Goal: Check status: Check status

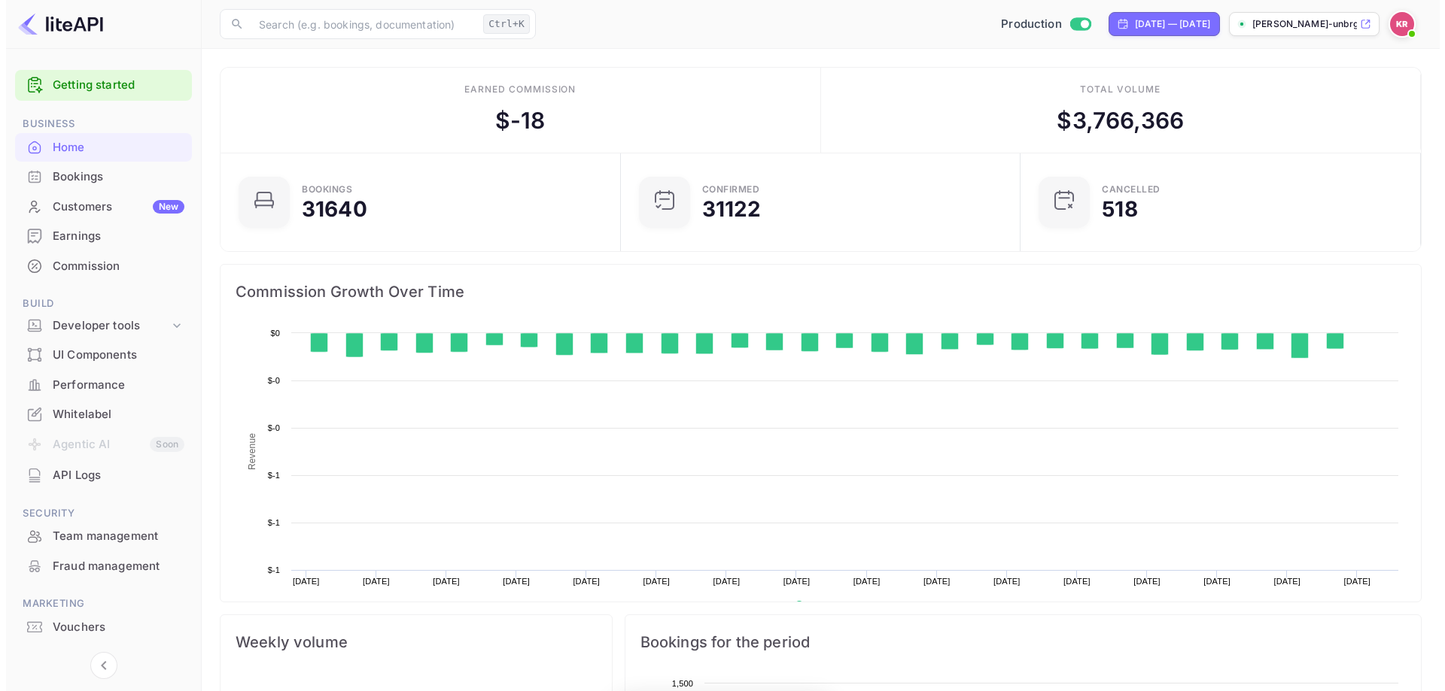
scroll to position [233, 379]
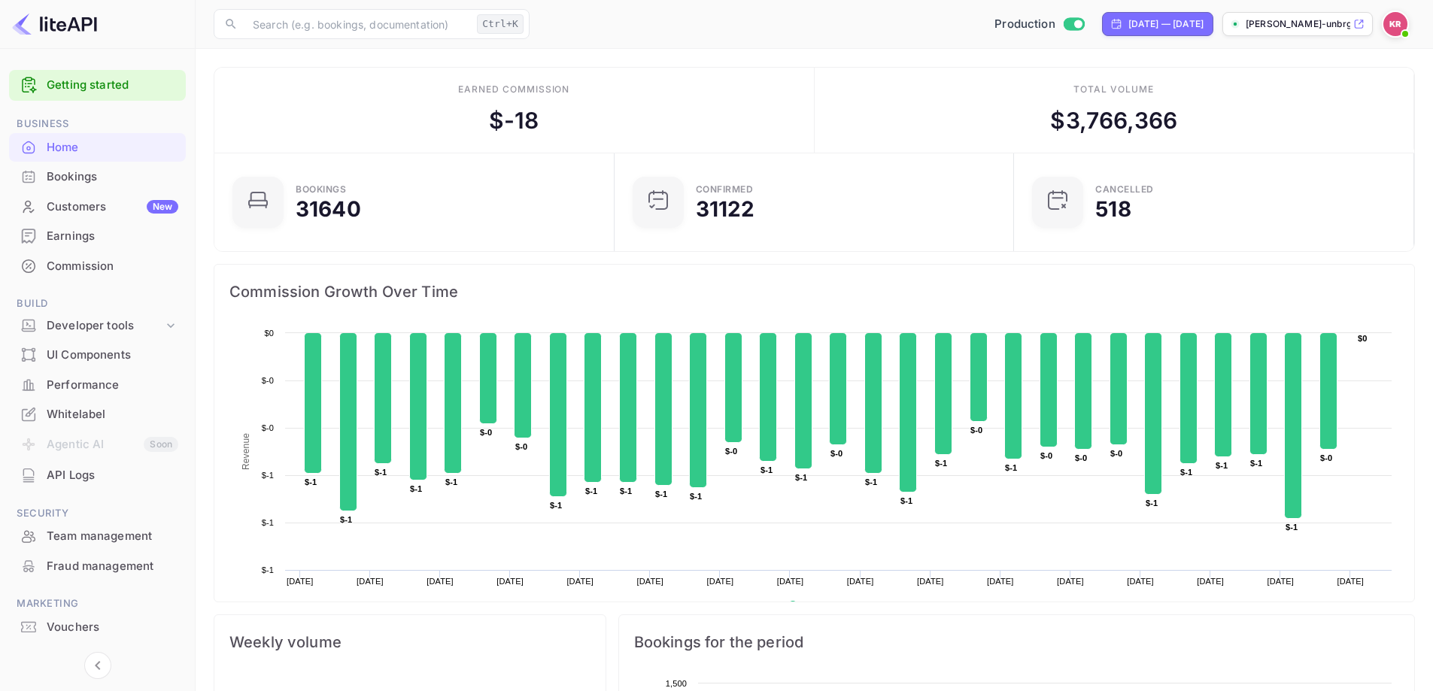
click at [70, 173] on div "Bookings" at bounding box center [113, 177] width 132 height 17
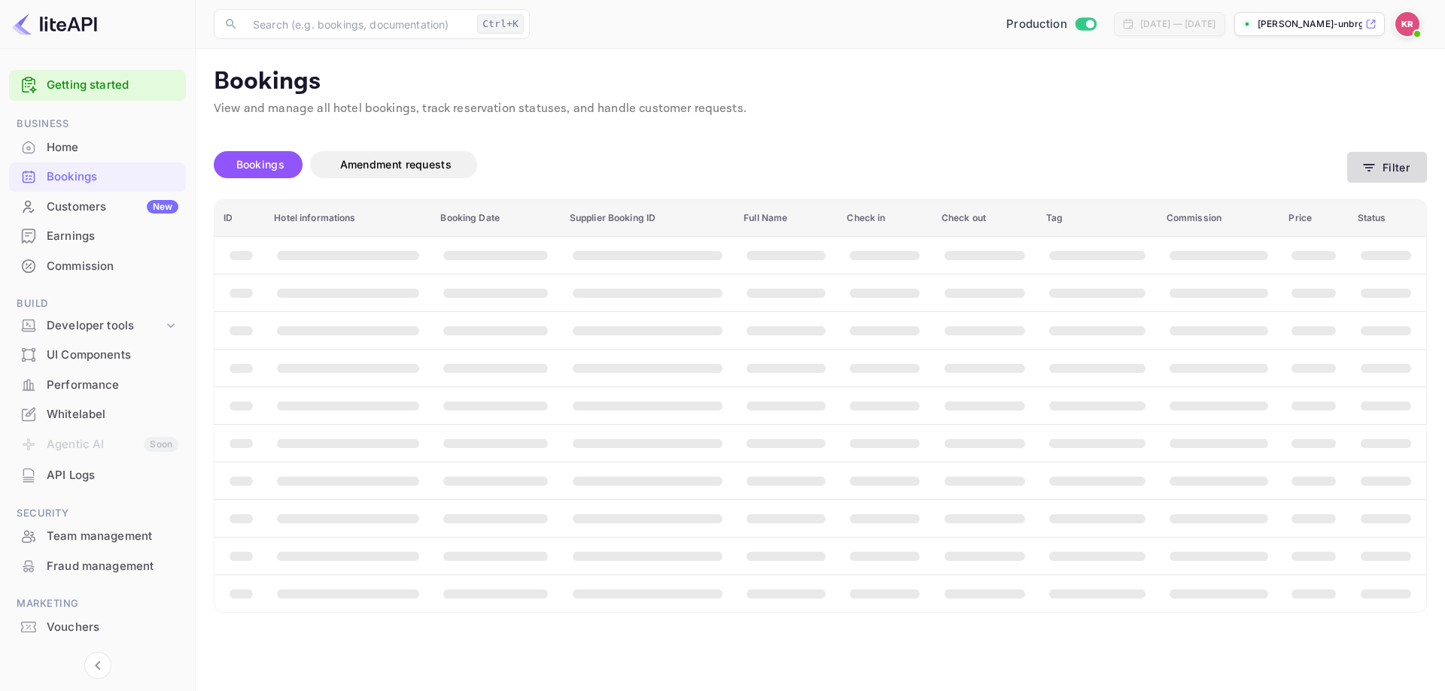
click at [1368, 176] on button "Filter" at bounding box center [1387, 167] width 80 height 31
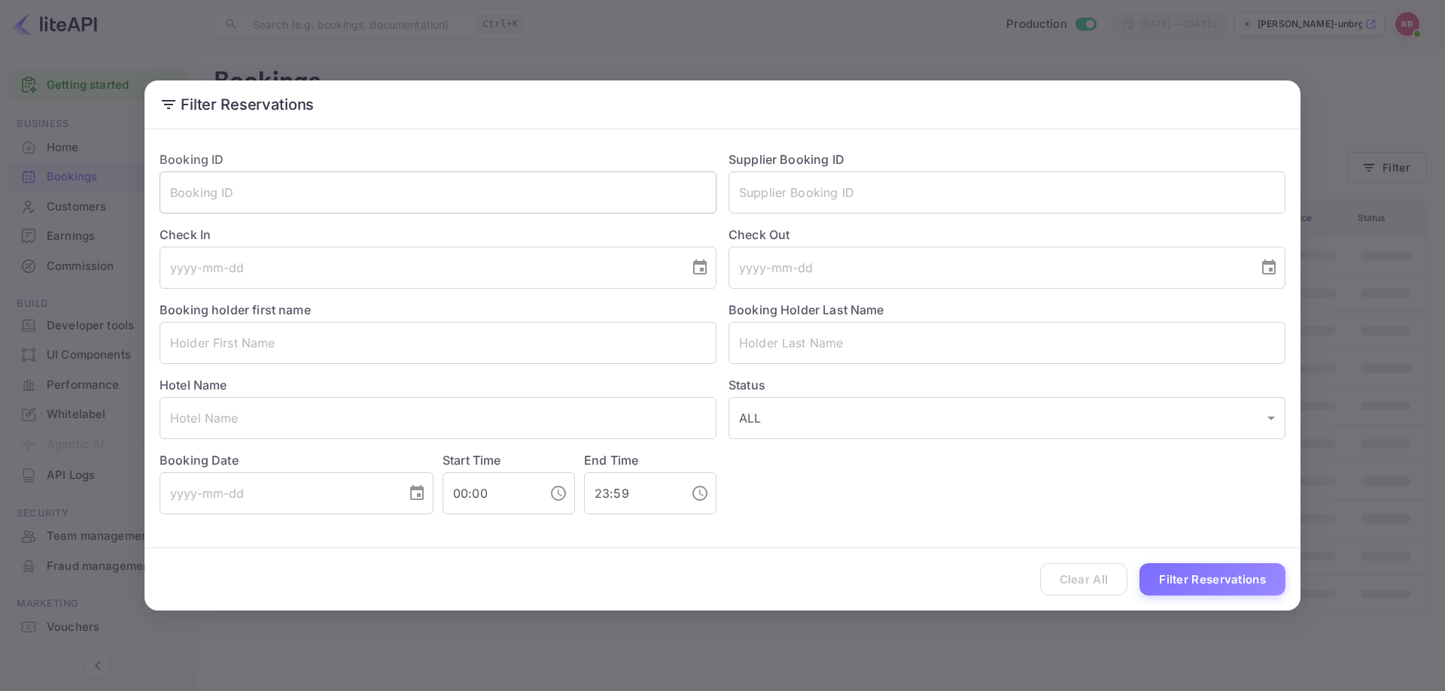
click at [407, 184] on input "text" at bounding box center [438, 193] width 557 height 42
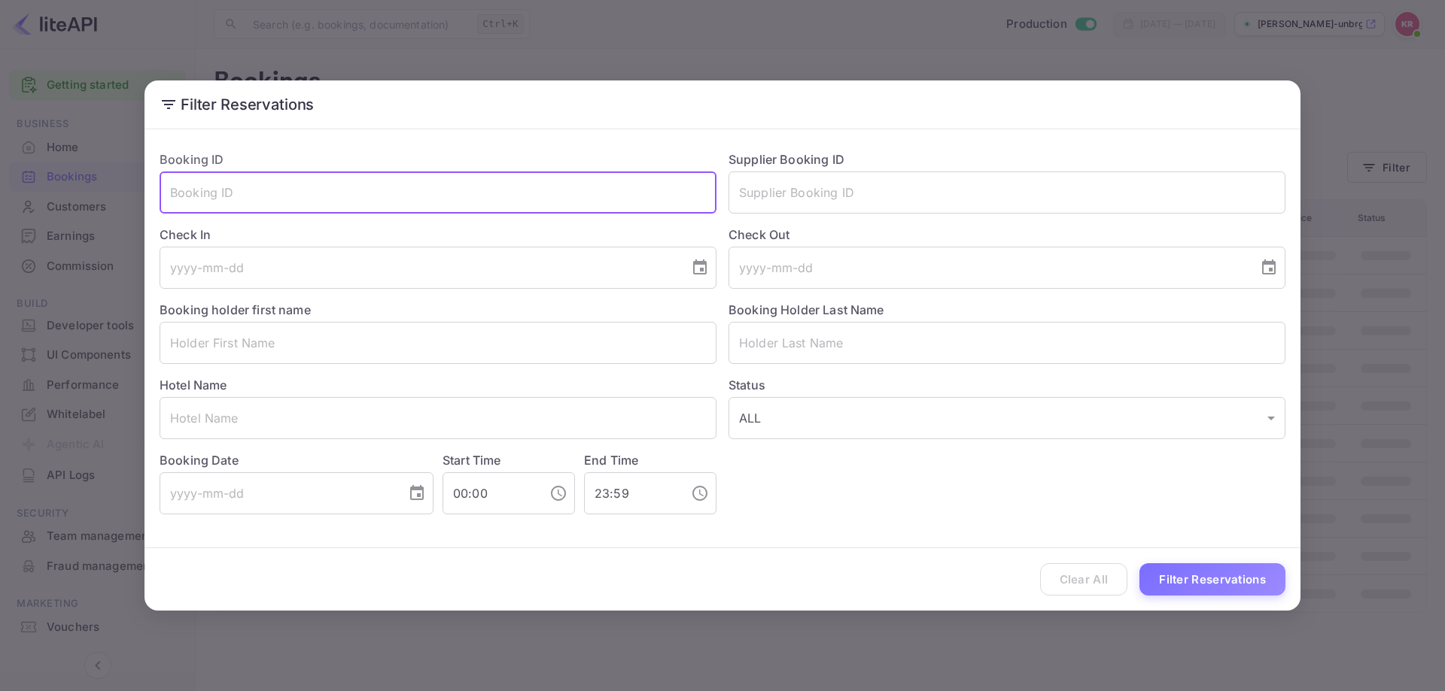
paste input "sddLJ41Fs"
type input "sddLJ41Fs"
click at [1196, 582] on button "Filter Reservations" at bounding box center [1212, 580] width 146 height 32
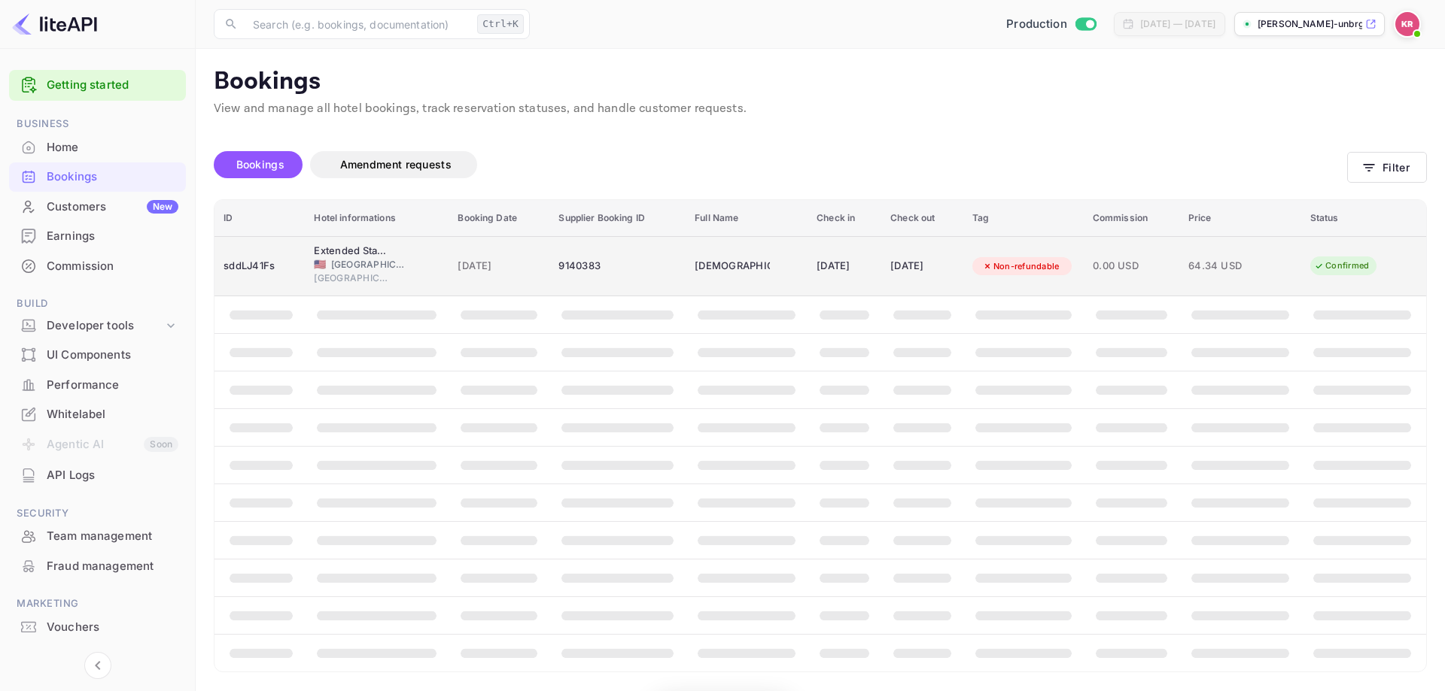
click at [749, 278] on td "Christian Williams" at bounding box center [746, 266] width 122 height 60
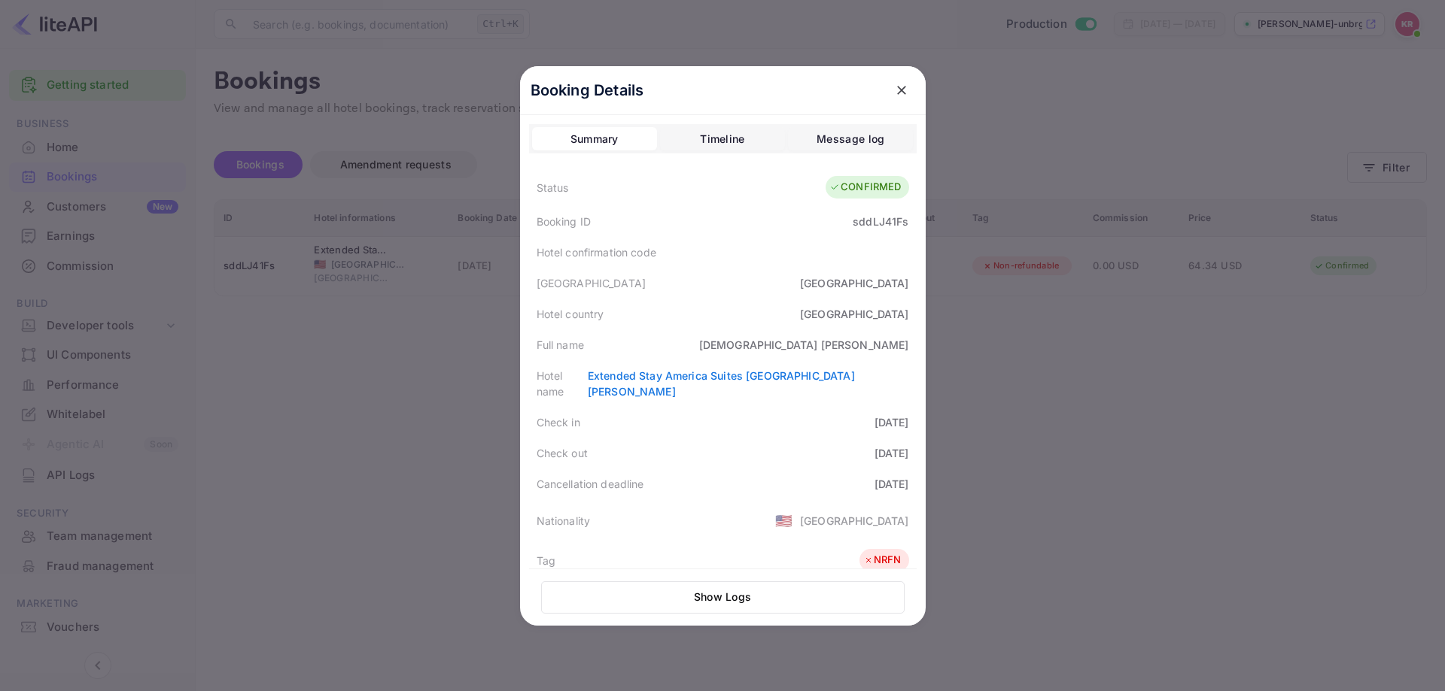
click at [1099, 362] on div at bounding box center [722, 345] width 1445 height 691
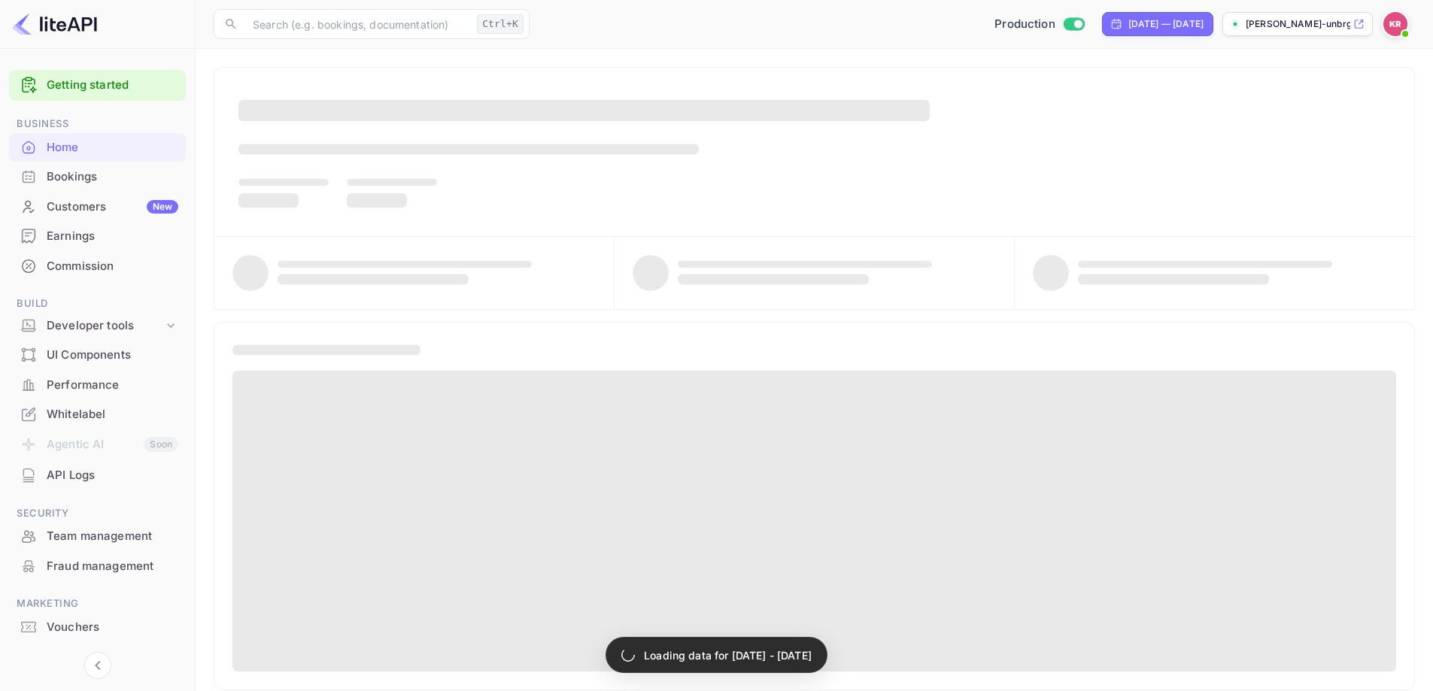
click at [114, 173] on div "Bookings" at bounding box center [113, 177] width 132 height 17
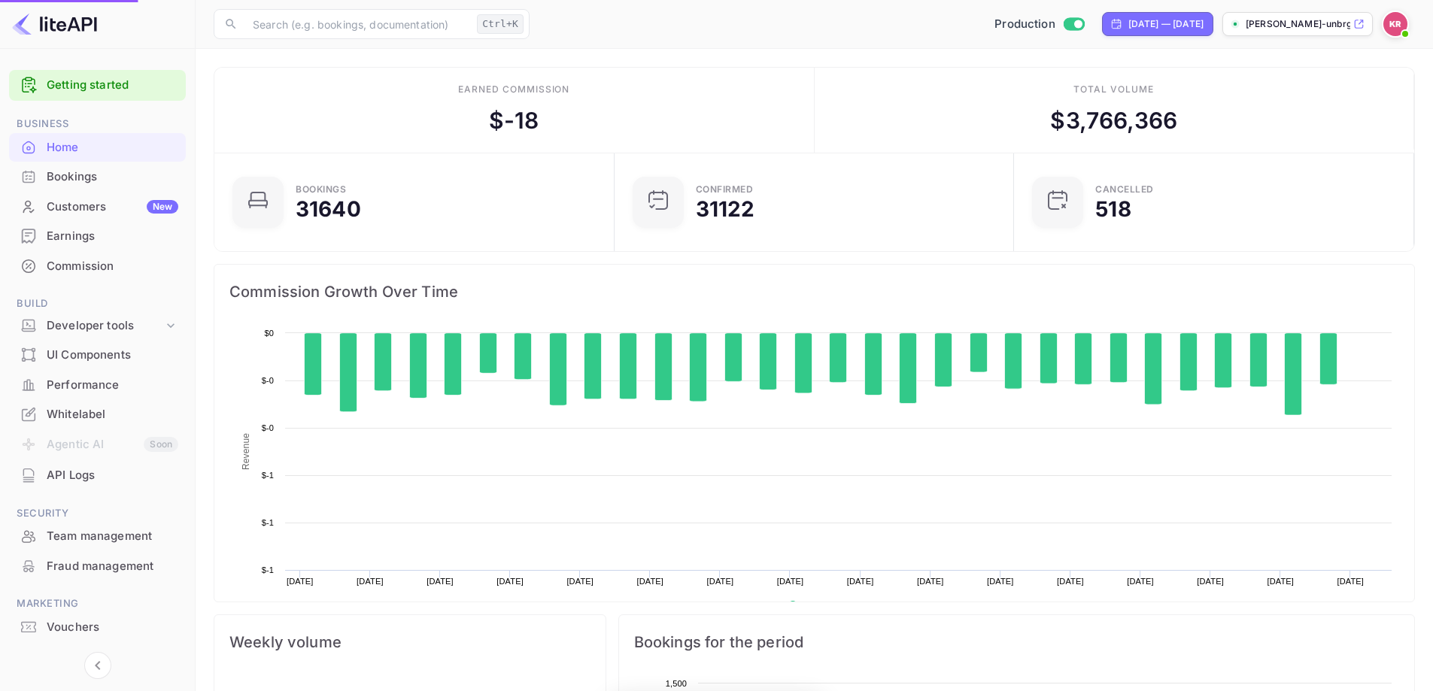
scroll to position [233, 379]
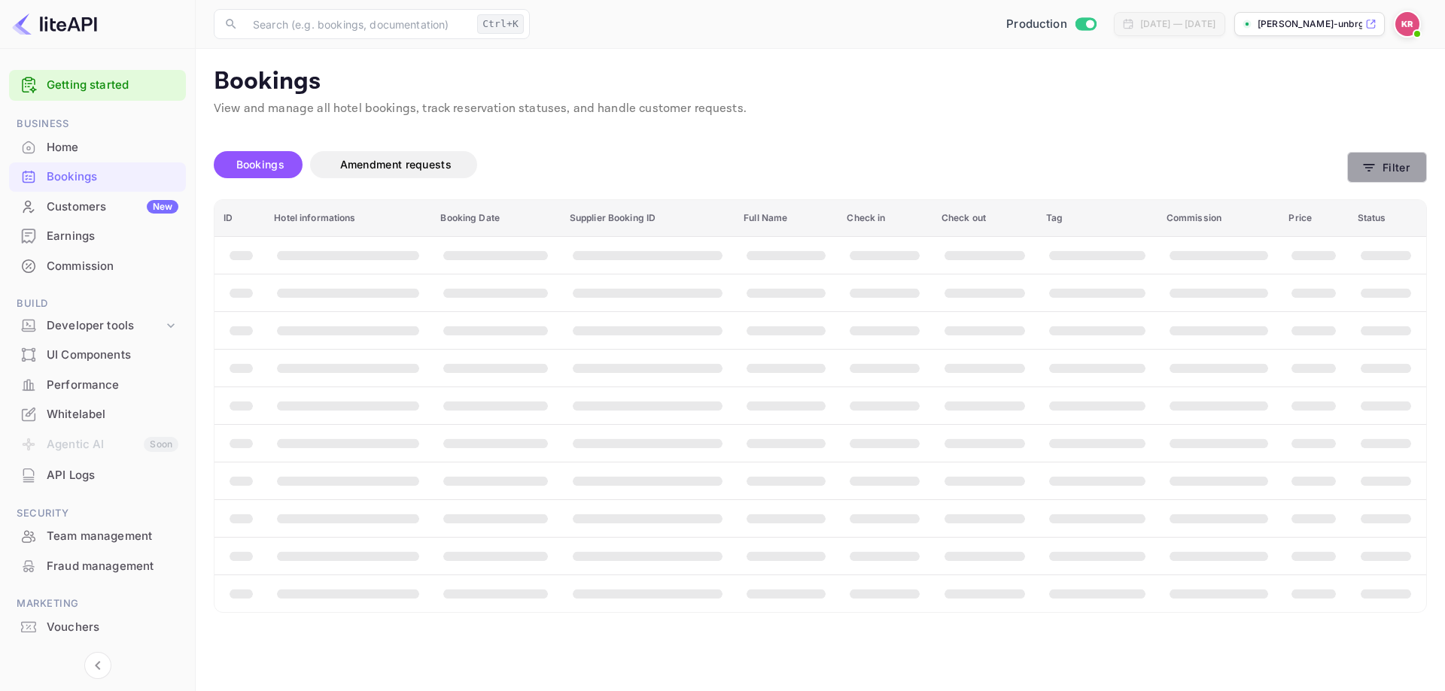
click at [1377, 172] on button "Filter" at bounding box center [1387, 167] width 80 height 31
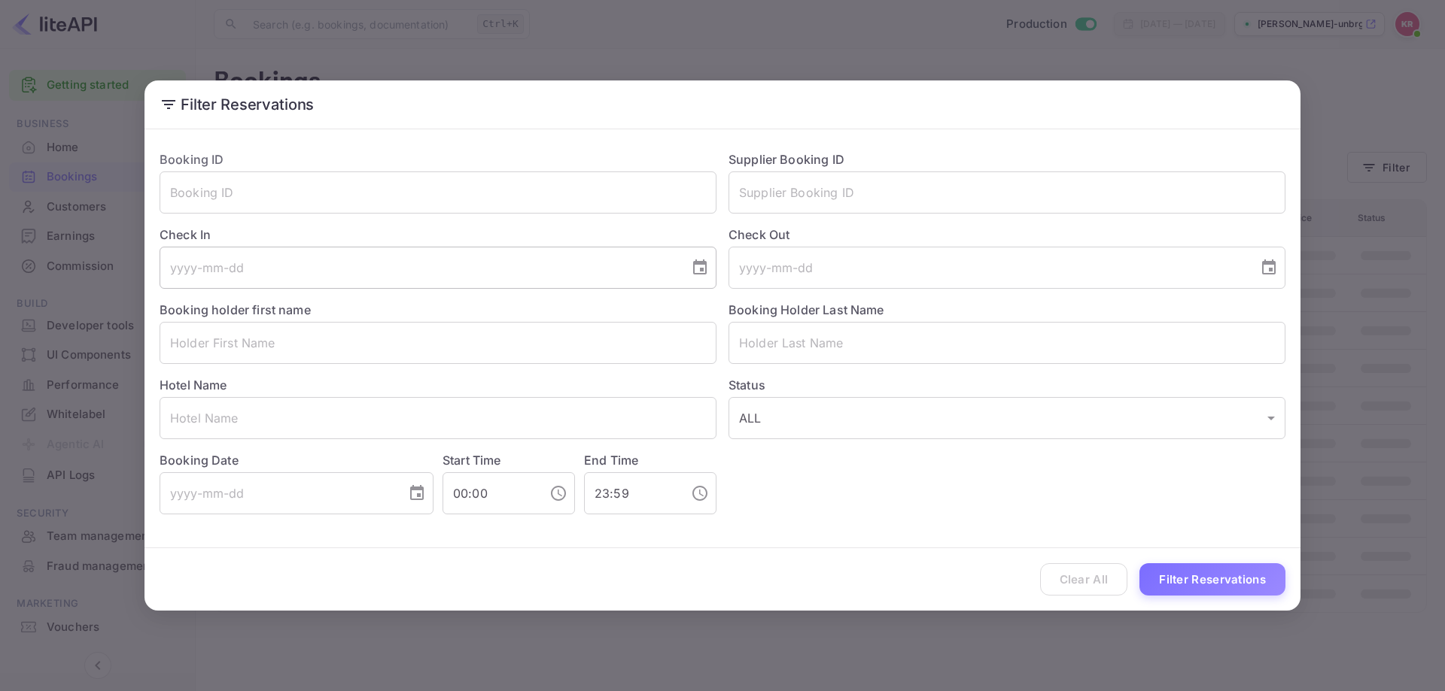
click at [380, 266] on input "tel" at bounding box center [419, 268] width 519 height 42
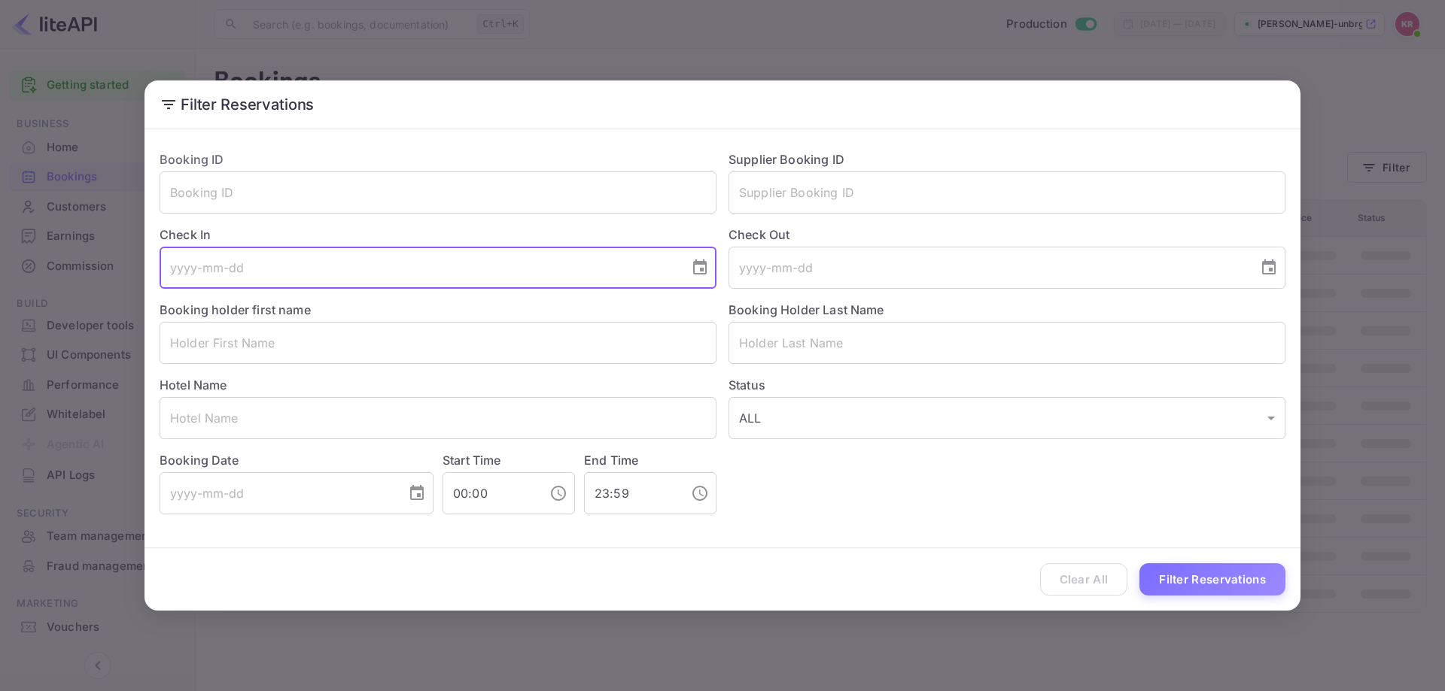
click at [701, 271] on icon "Choose date" at bounding box center [700, 267] width 14 height 15
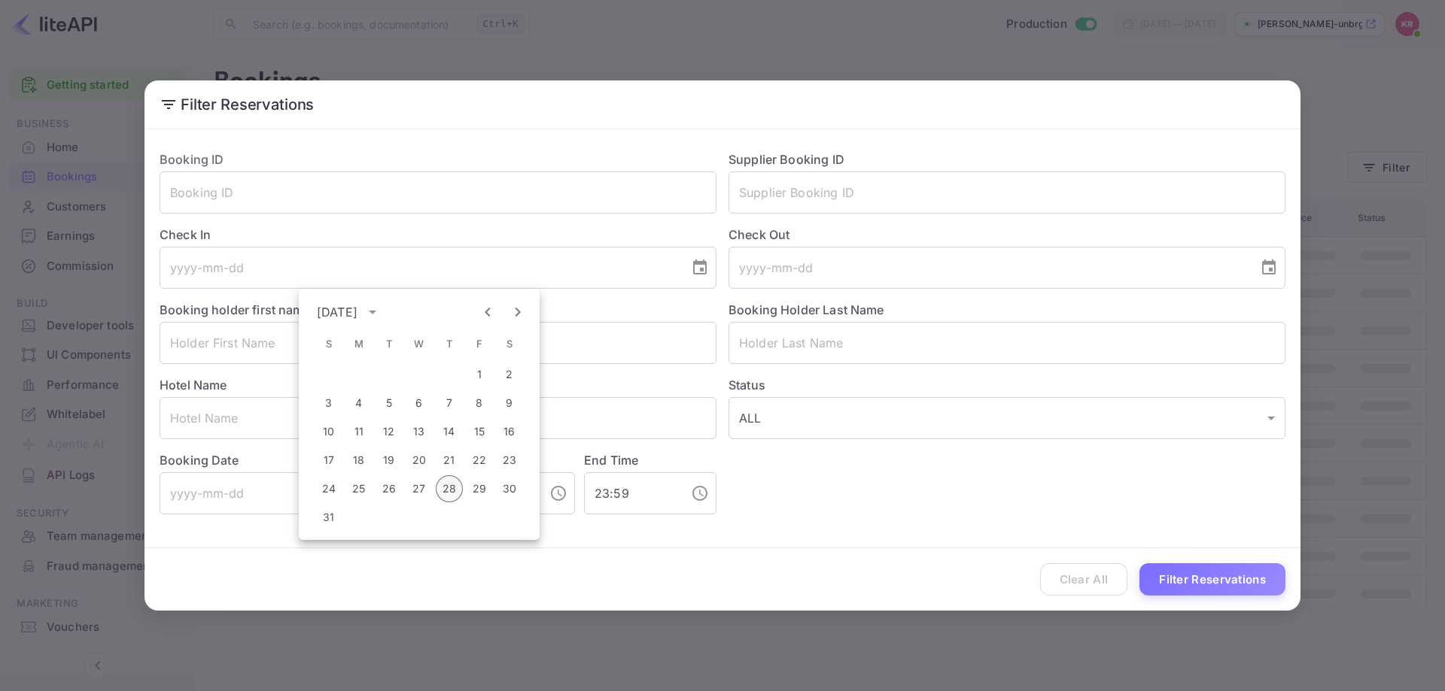
click at [453, 487] on button "28" at bounding box center [449, 489] width 27 height 27
type input "[DATE]"
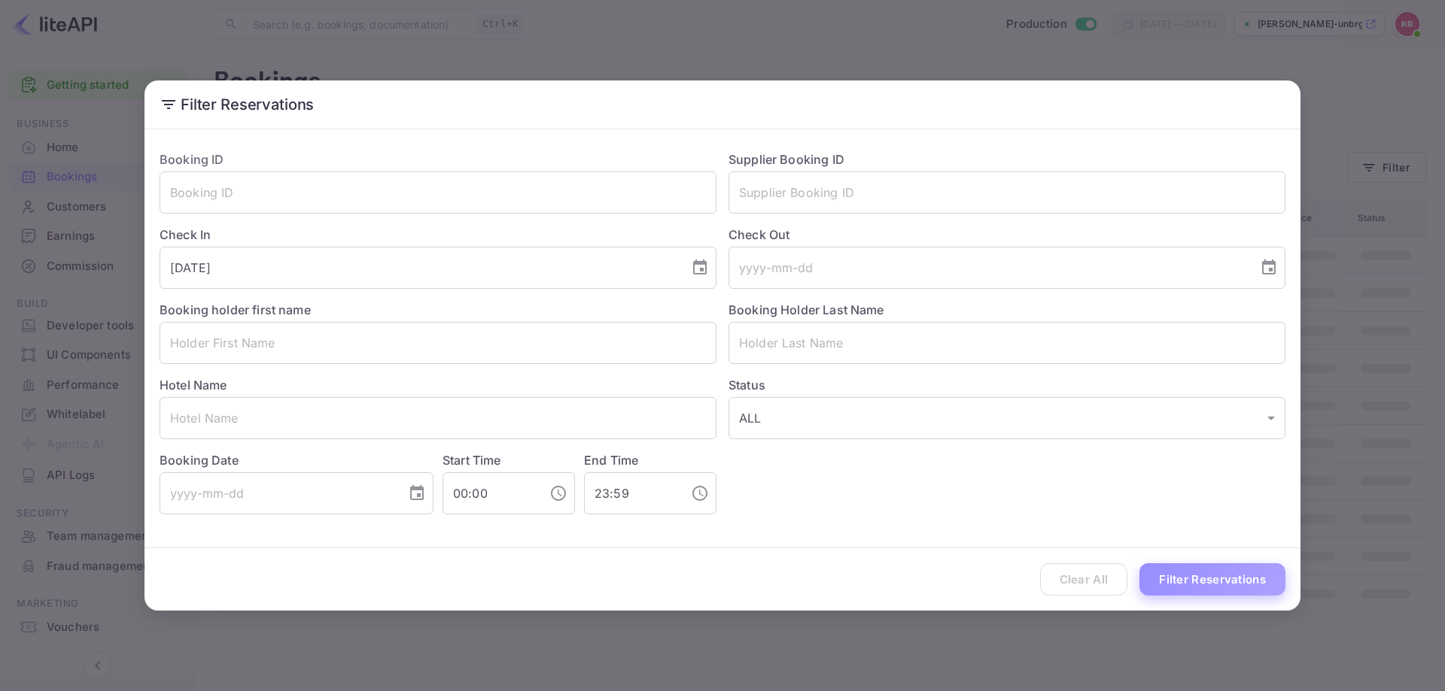
click at [1226, 583] on button "Filter Reservations" at bounding box center [1212, 580] width 146 height 32
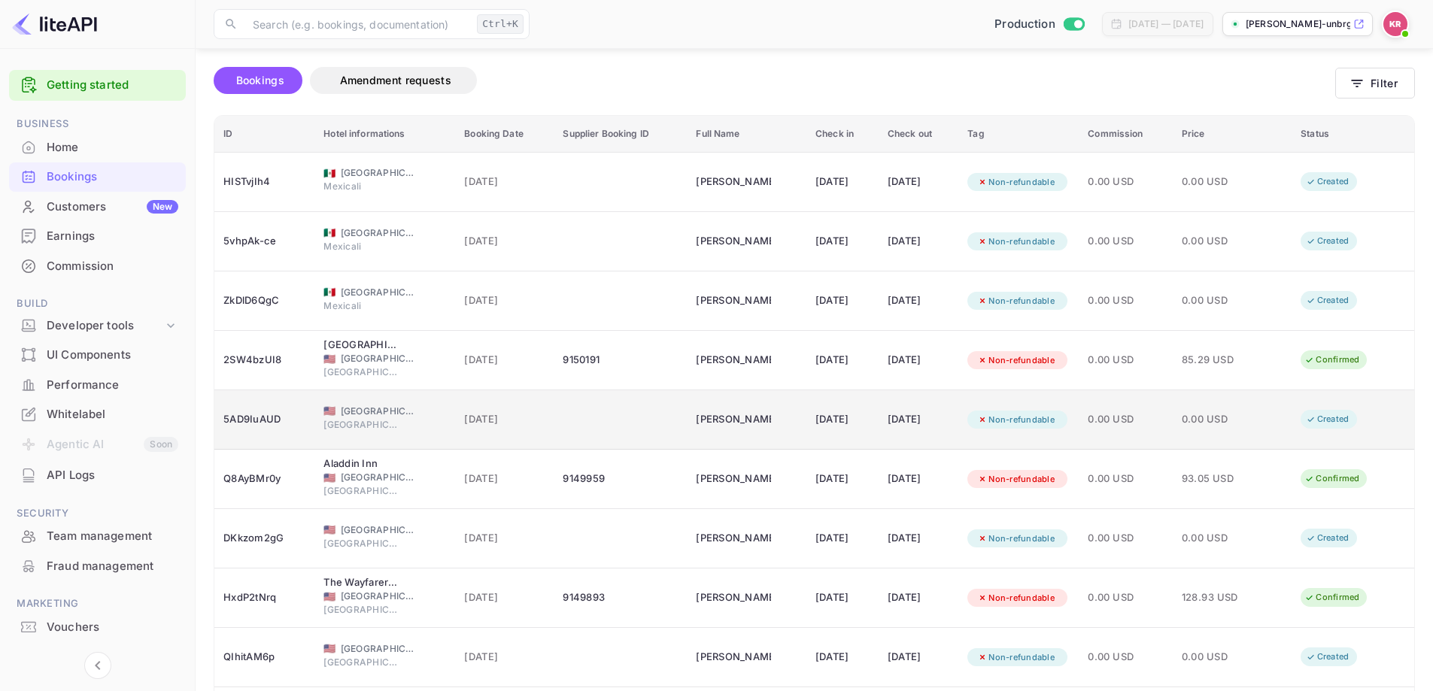
scroll to position [0, 0]
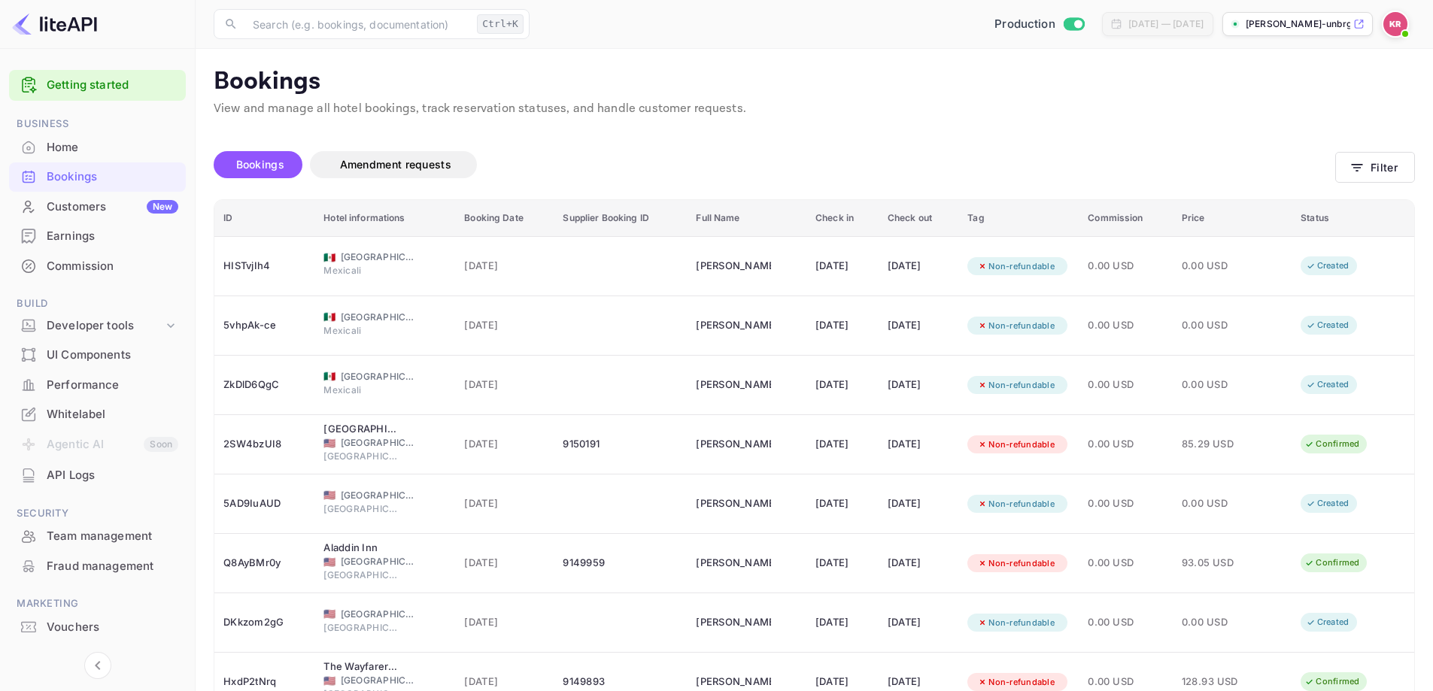
click at [1324, 212] on th "Status" at bounding box center [1353, 218] width 123 height 37
click at [1369, 166] on button "Filter" at bounding box center [1376, 167] width 80 height 31
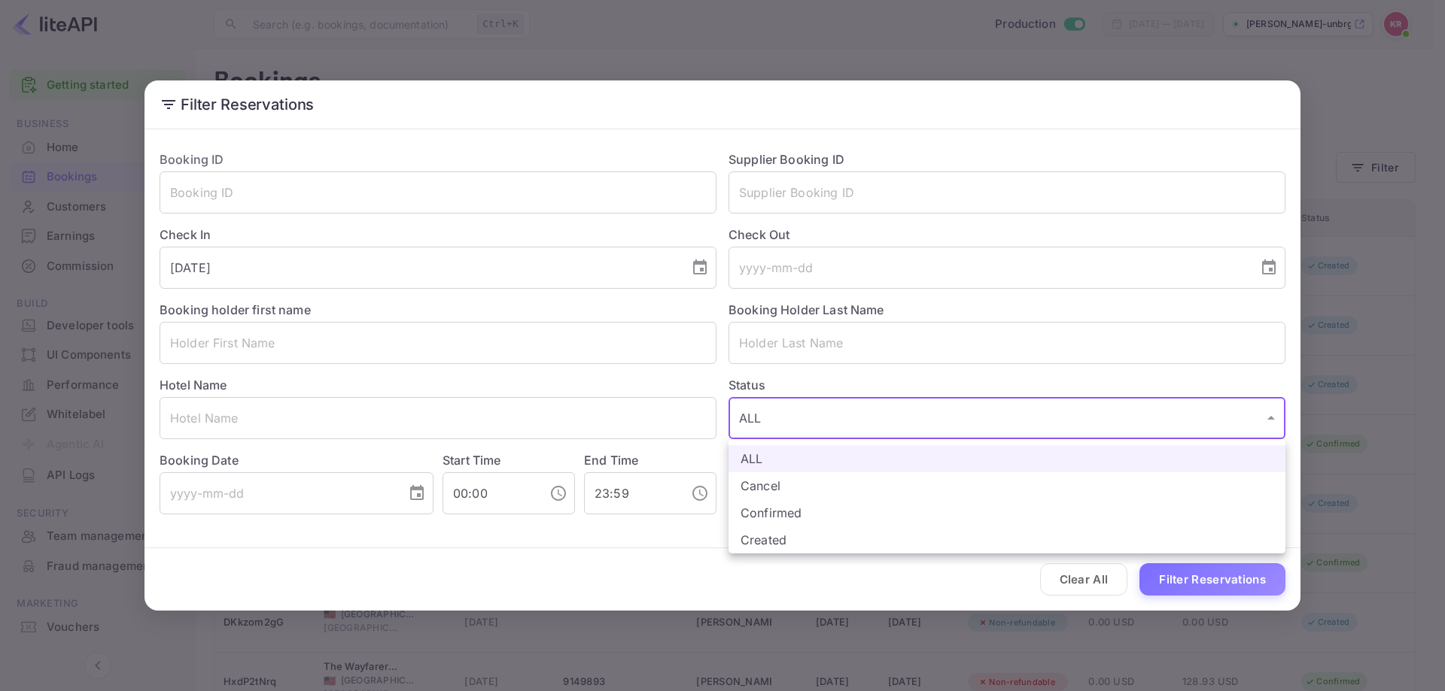
click at [790, 427] on body "Getting started Business Home Bookings Customers New Earnings Commission Build …" at bounding box center [722, 447] width 1445 height 895
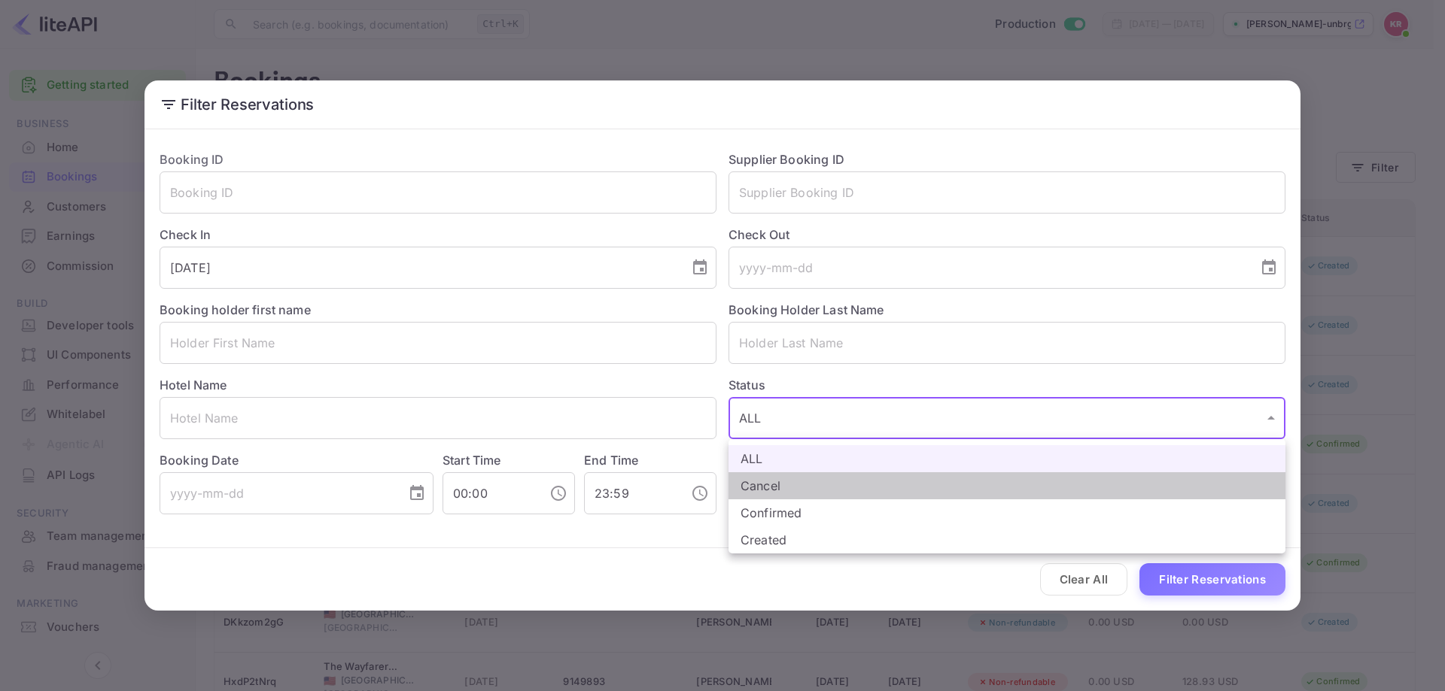
click at [806, 481] on li "Cancel" at bounding box center [1006, 486] width 557 height 27
type input "CANCELLED"
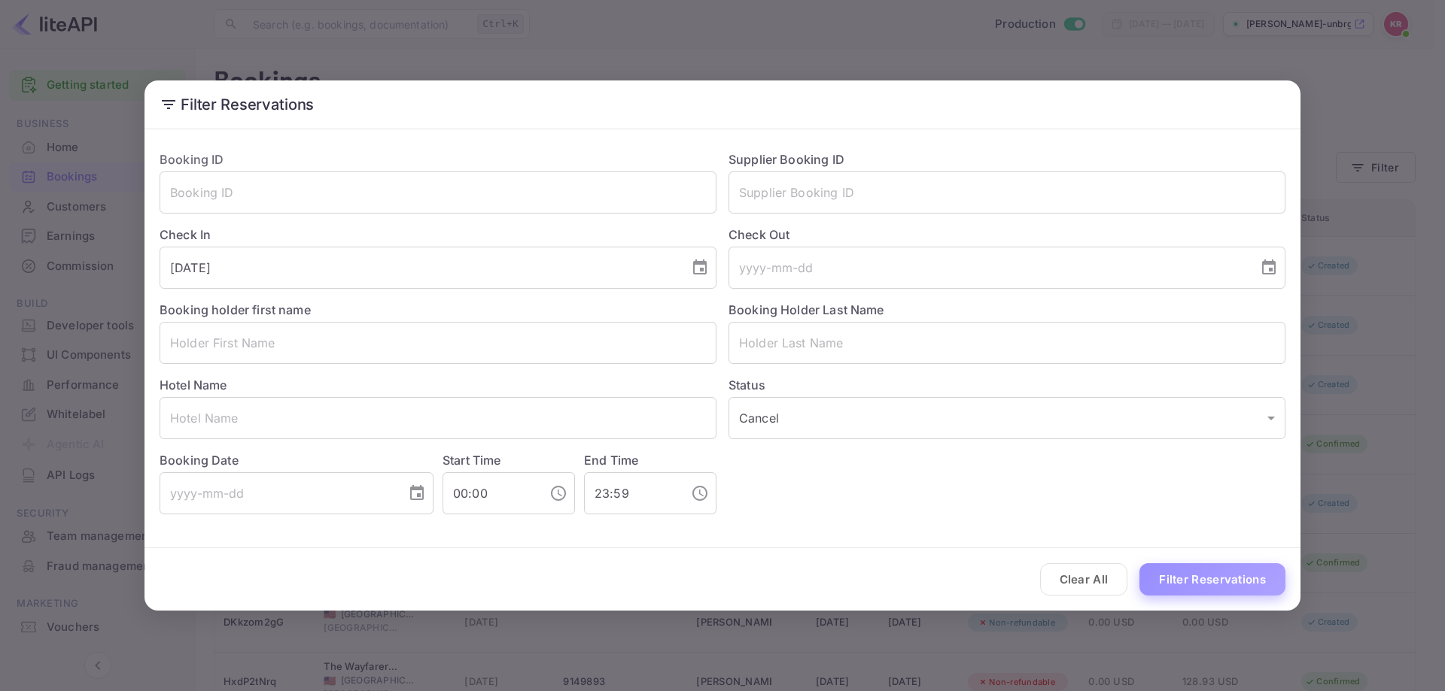
click at [1184, 579] on button "Filter Reservations" at bounding box center [1212, 580] width 146 height 32
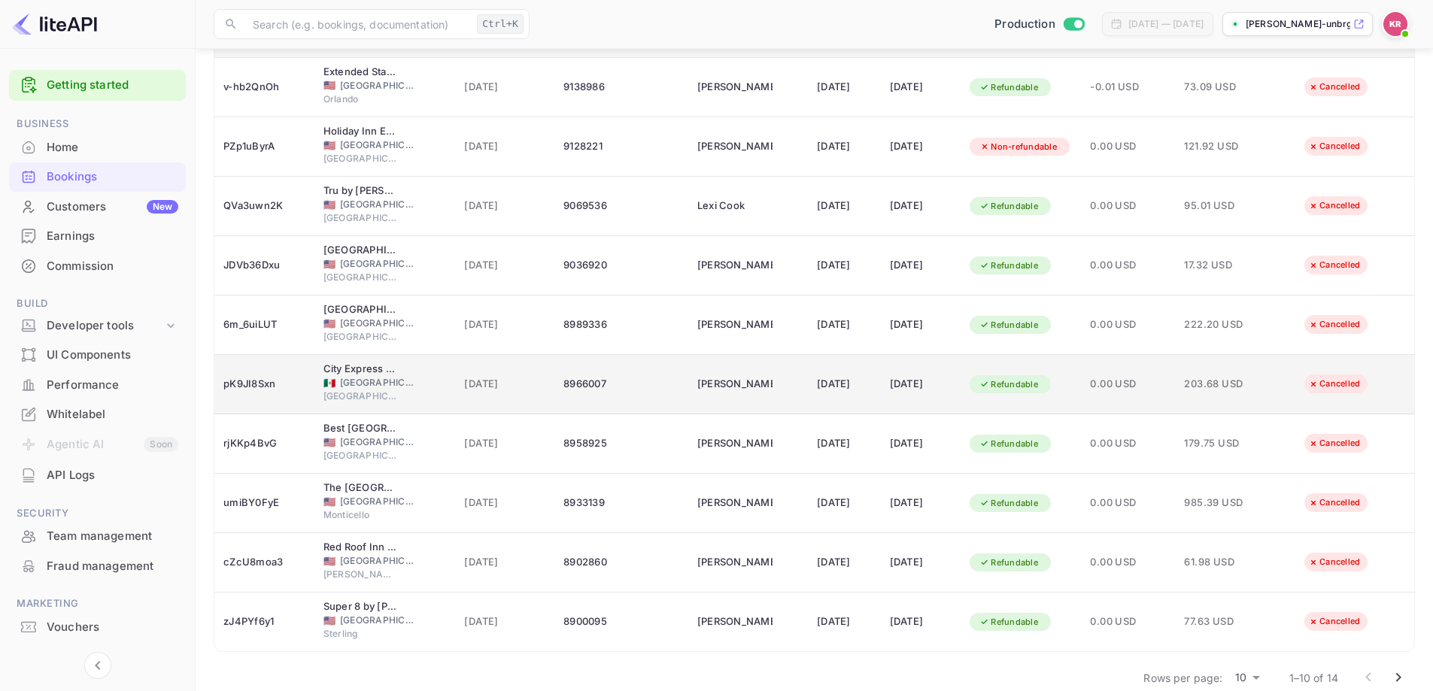
scroll to position [203, 0]
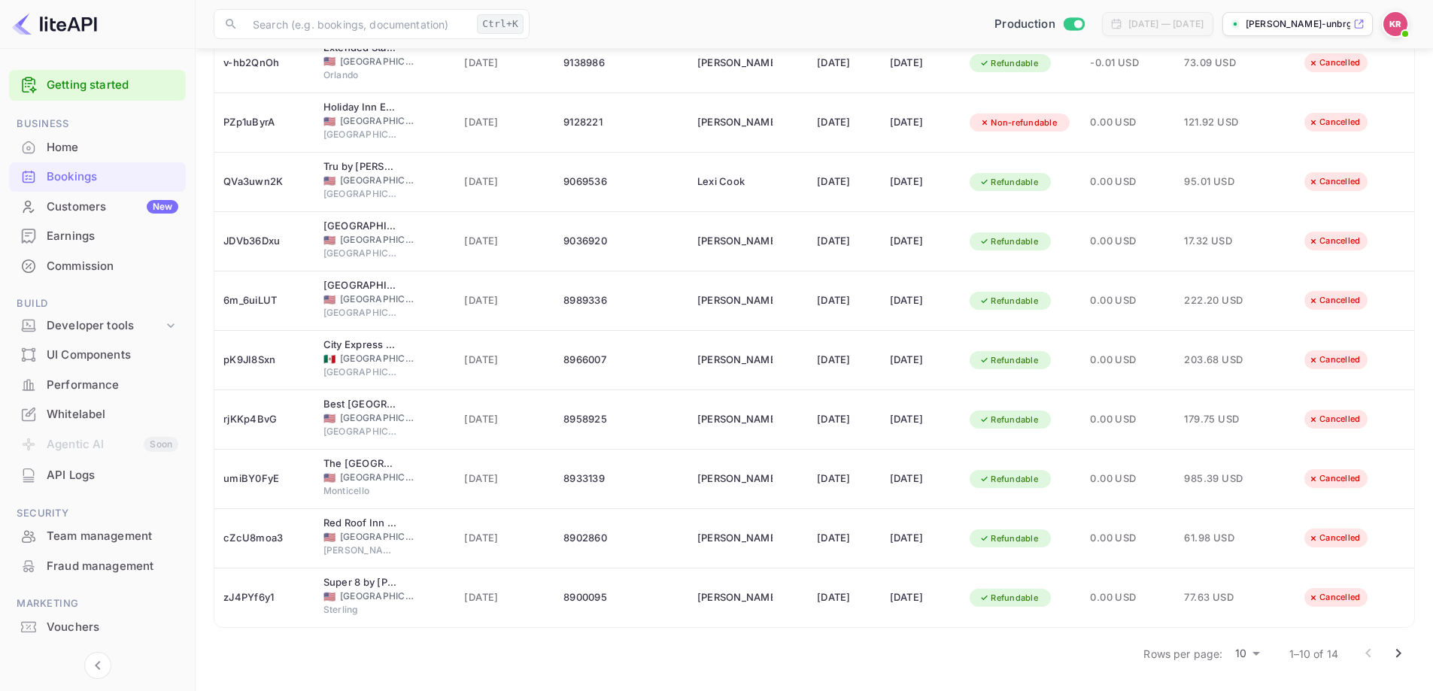
click at [1405, 655] on icon "Go to next page" at bounding box center [1399, 654] width 18 height 18
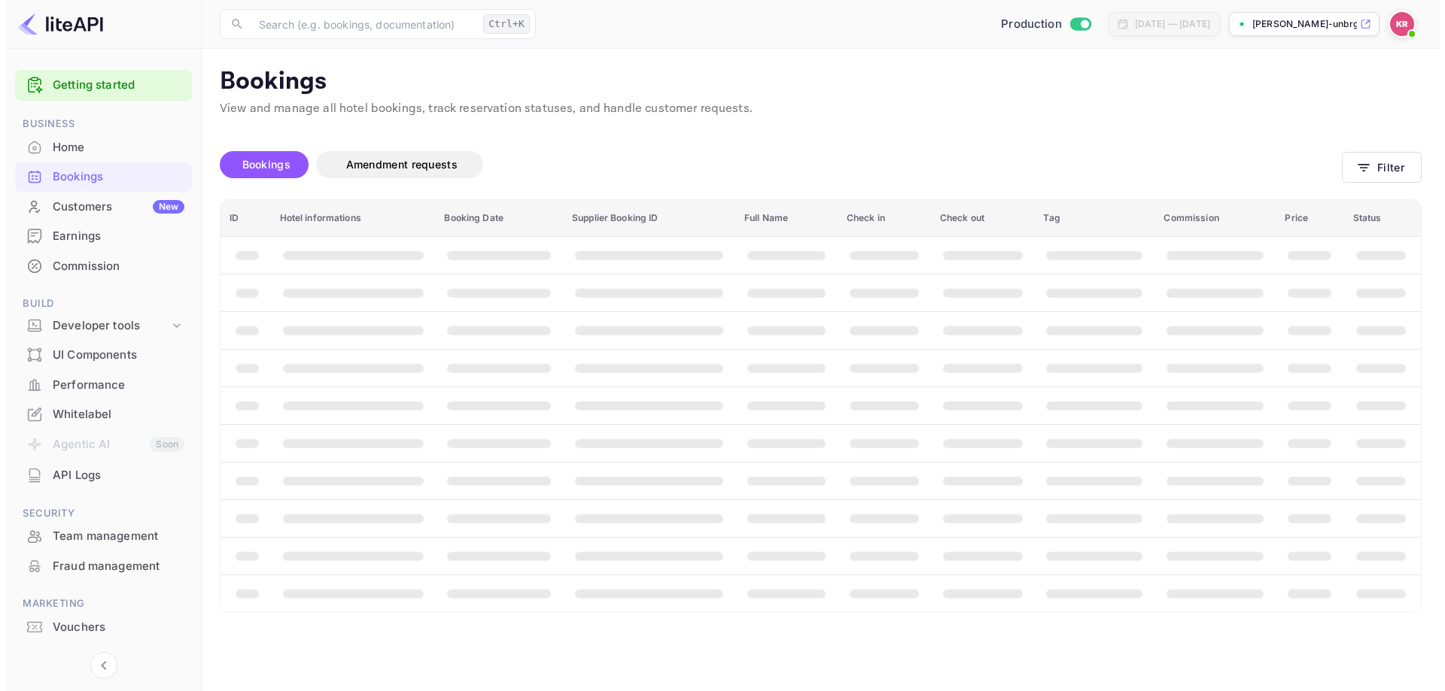
scroll to position [0, 0]
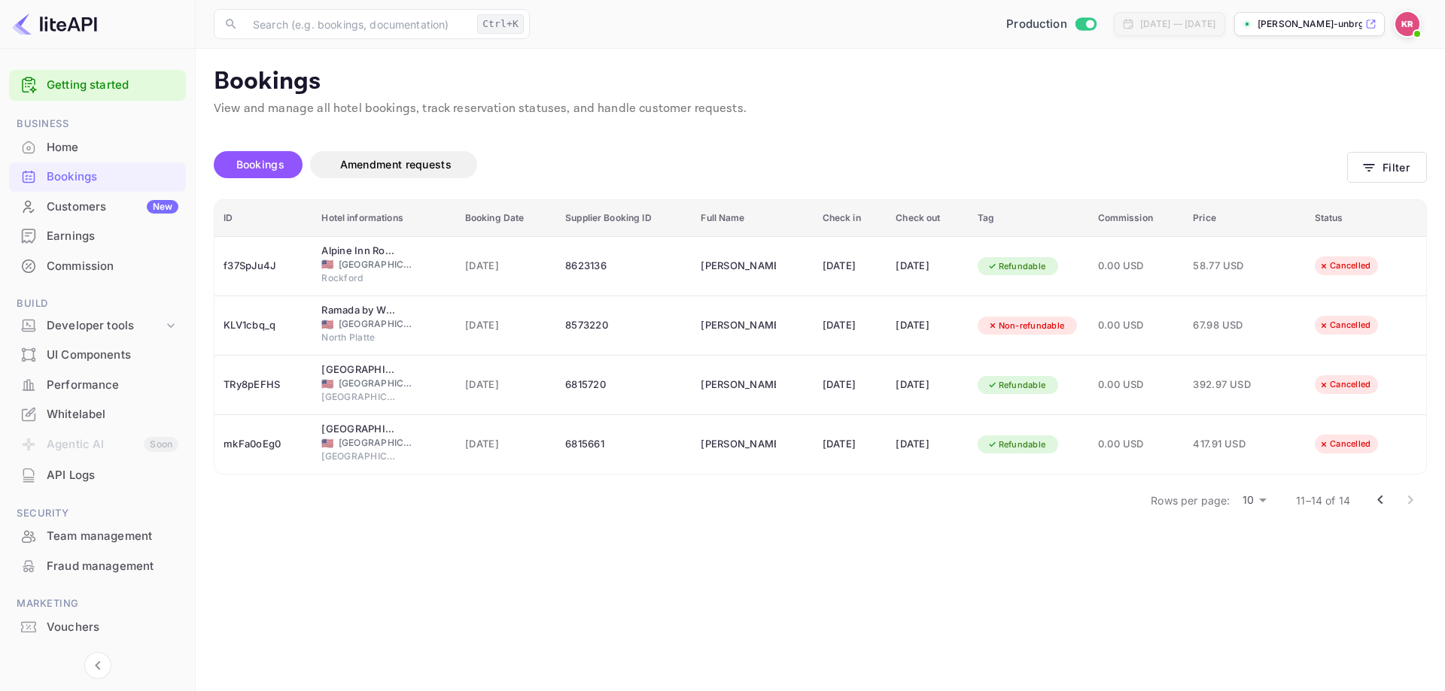
click at [346, 555] on main "Bookings View and manage all hotel bookings, track reservation statuses, and ha…" at bounding box center [820, 370] width 1249 height 643
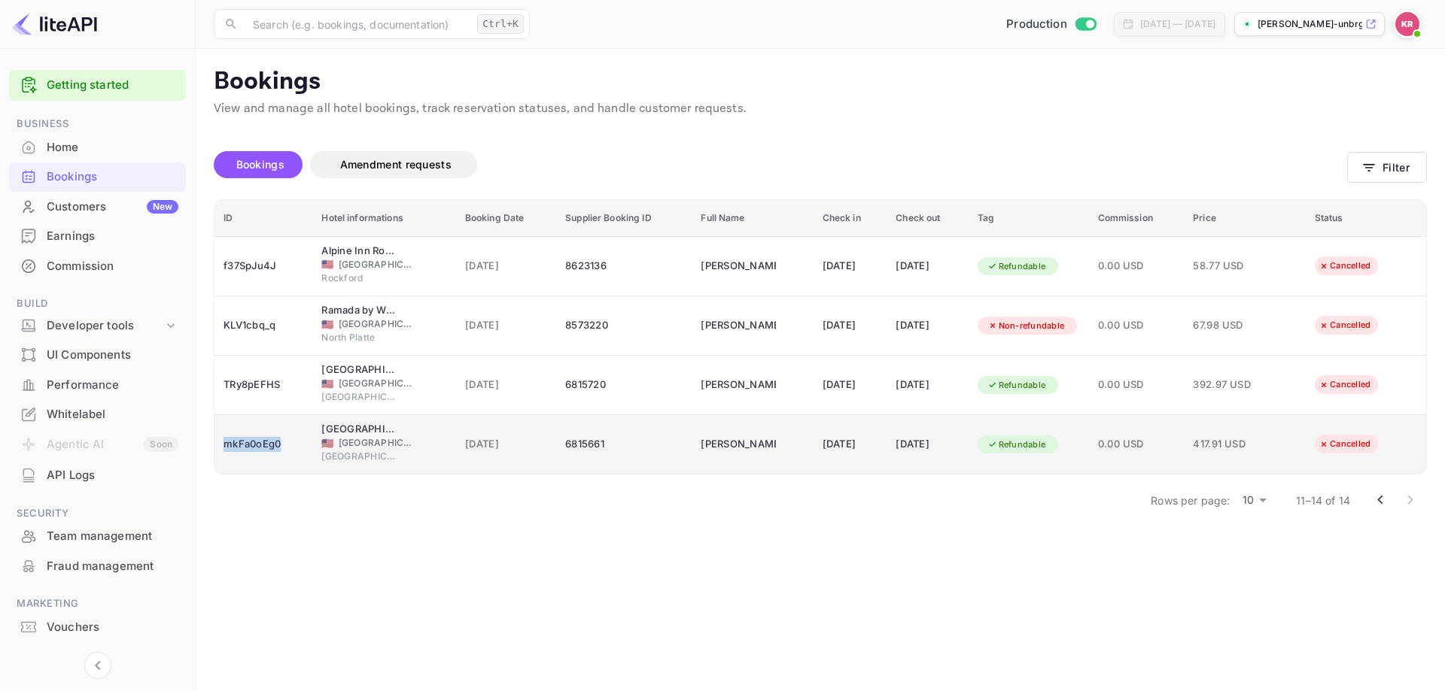
drag, startPoint x: 286, startPoint y: 444, endPoint x: 223, endPoint y: 445, distance: 63.2
click at [223, 445] on td "mkFa0oEg0" at bounding box center [263, 444] width 98 height 59
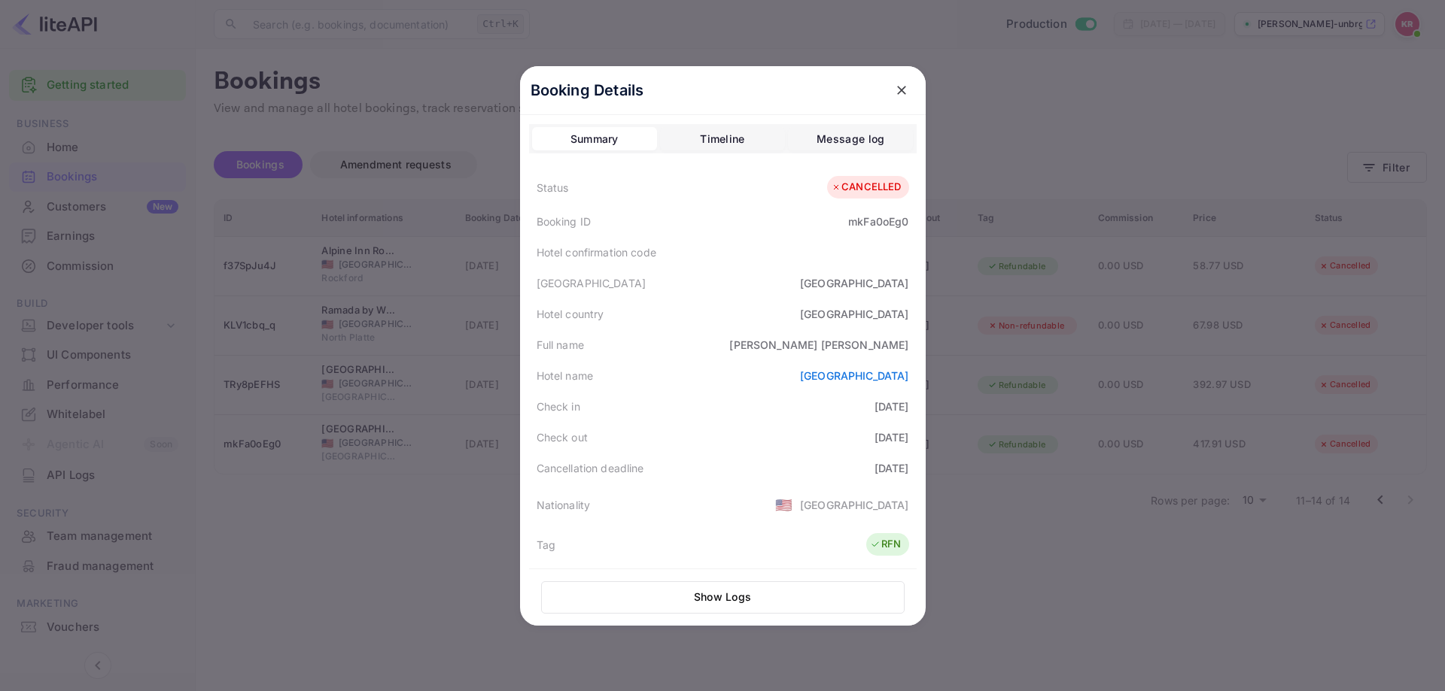
click at [858, 218] on div "mkFa0oEg0" at bounding box center [878, 222] width 60 height 16
copy div "mkFa0oEg0"
click at [305, 583] on div at bounding box center [722, 345] width 1445 height 691
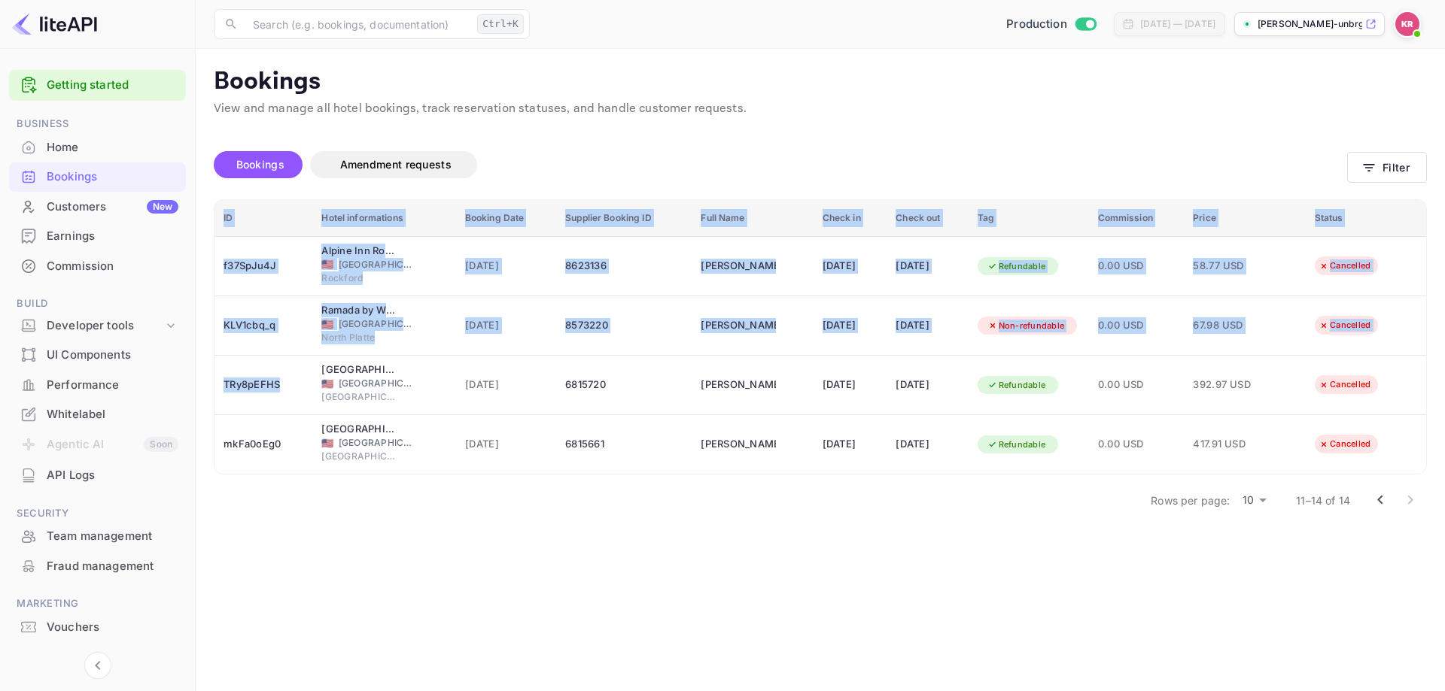
drag, startPoint x: 290, startPoint y: 379, endPoint x: 212, endPoint y: 380, distance: 77.5
click at [212, 380] on div "Found 14 bookings Bookings Amendment requests Filter ID Hotel informations Book…" at bounding box center [811, 319] width 1231 height 403
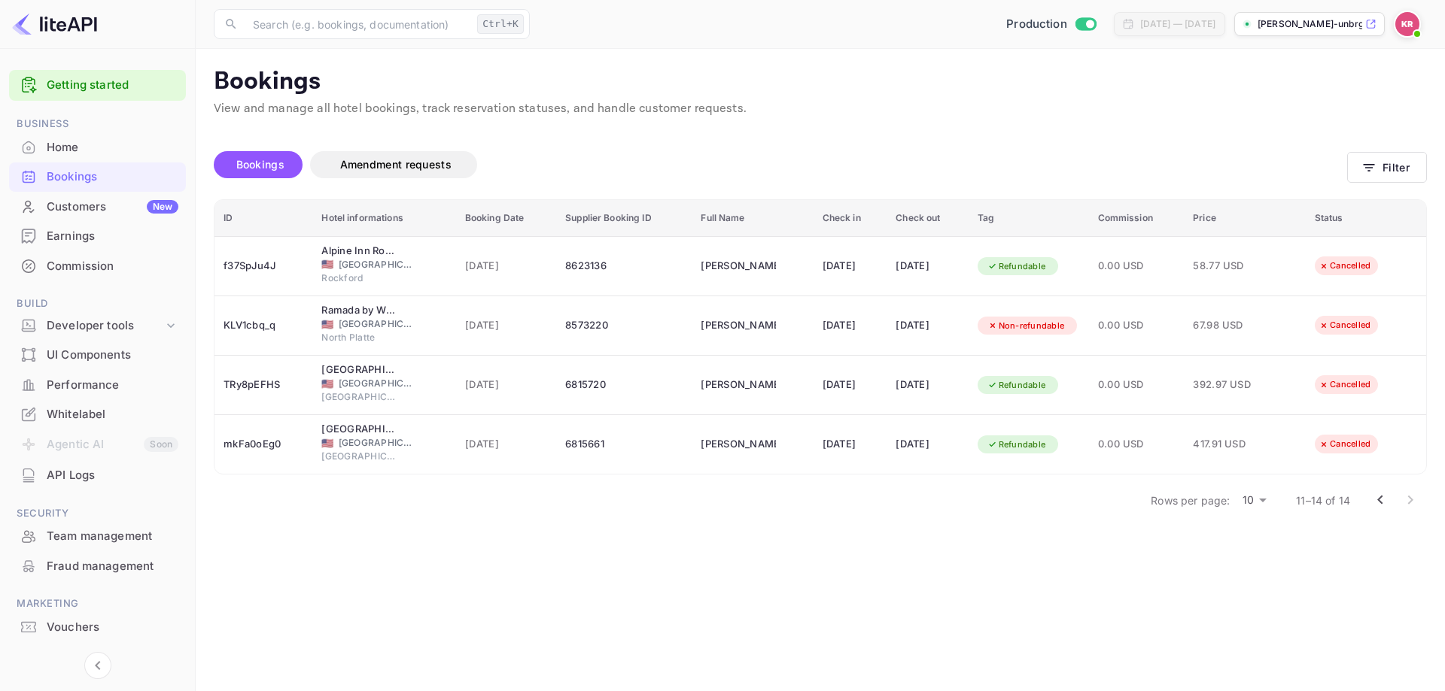
click at [266, 527] on main "Bookings View and manage all hotel bookings, track reservation statuses, and ha…" at bounding box center [820, 370] width 1249 height 643
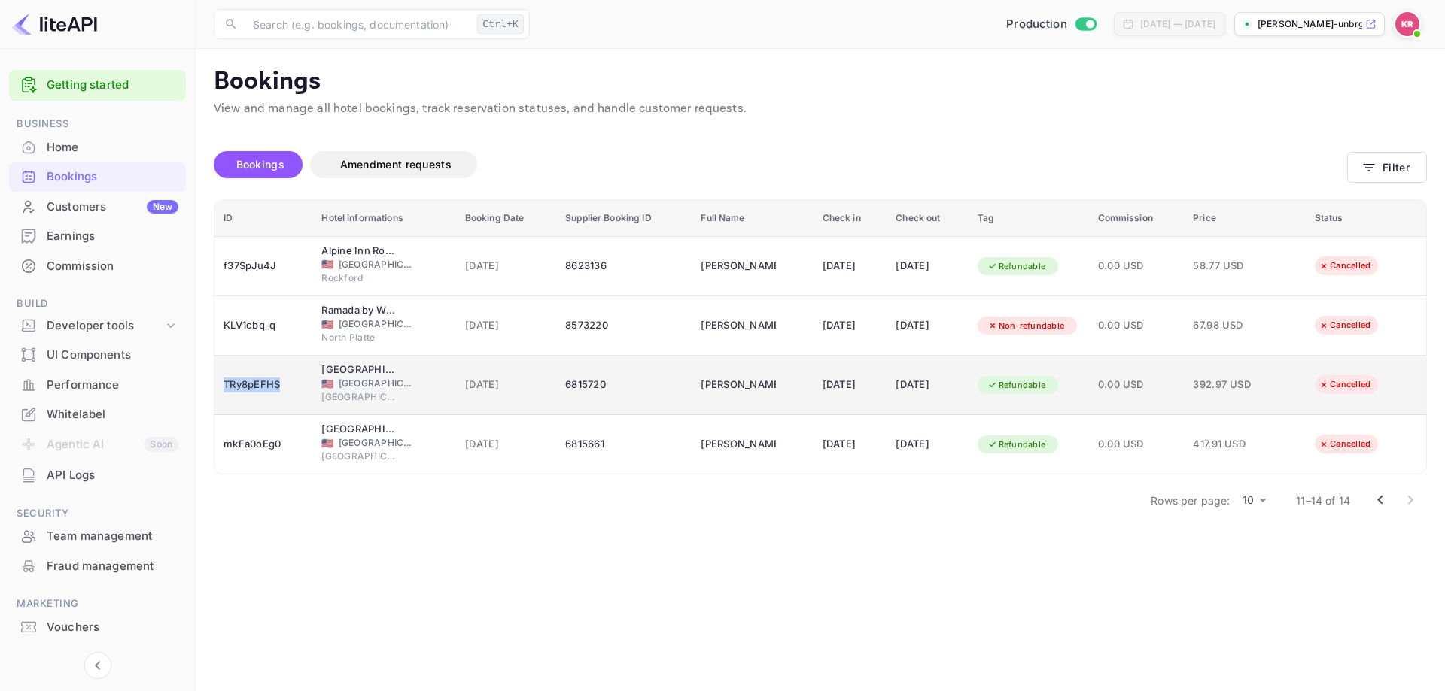
drag, startPoint x: 290, startPoint y: 386, endPoint x: 223, endPoint y: 386, distance: 66.2
click at [223, 386] on div "TRy8pEFHS" at bounding box center [263, 385] width 80 height 24
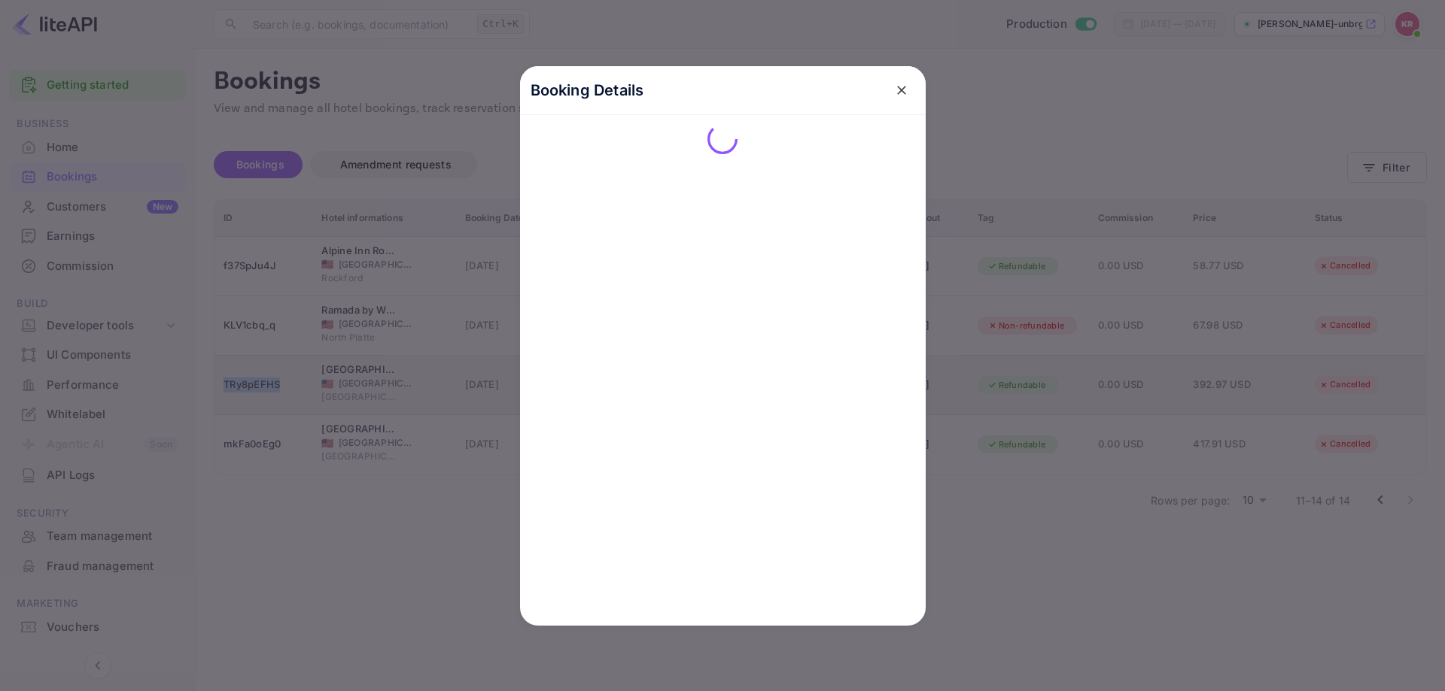
copy div "TRy8pEFHS"
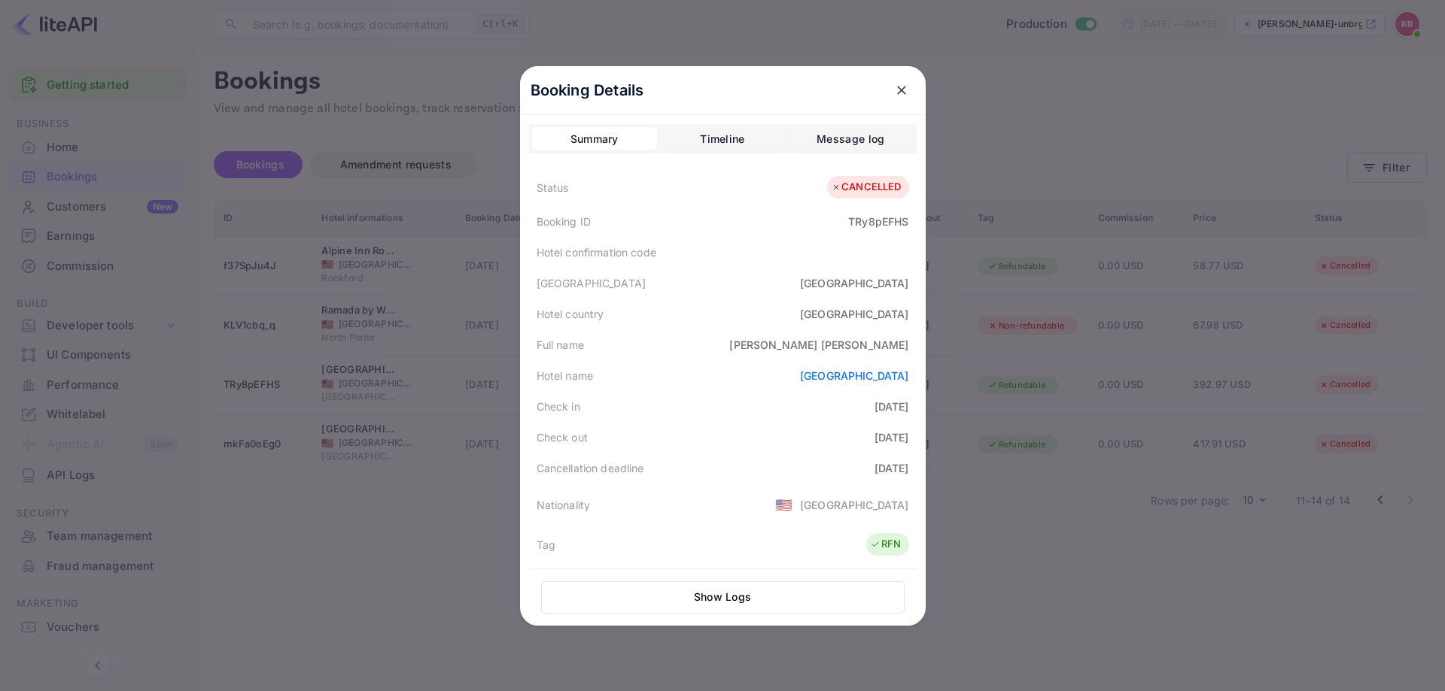
click at [873, 214] on div "TRy8pEFHS" at bounding box center [878, 222] width 60 height 16
copy div "TRy8pEFHS"
click at [223, 612] on div at bounding box center [722, 345] width 1445 height 691
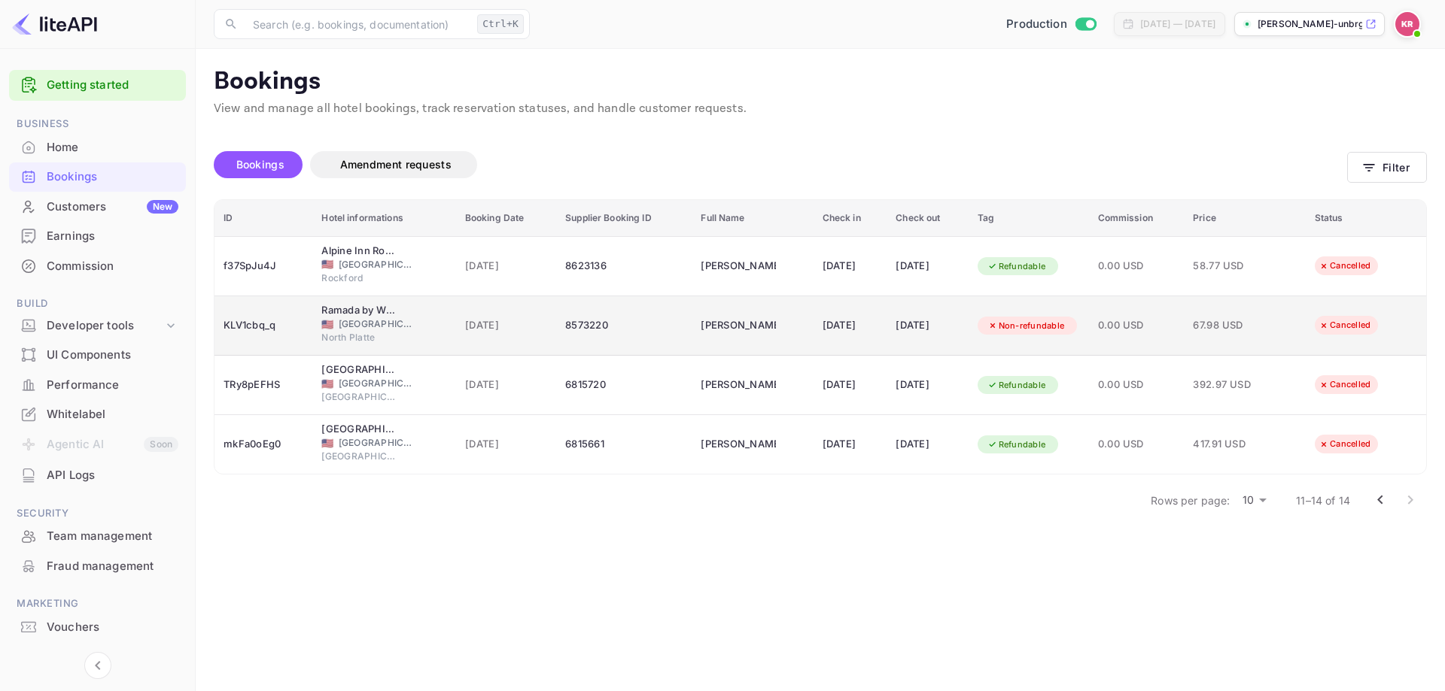
click at [481, 333] on span "29 Jul 2025" at bounding box center [506, 326] width 82 height 17
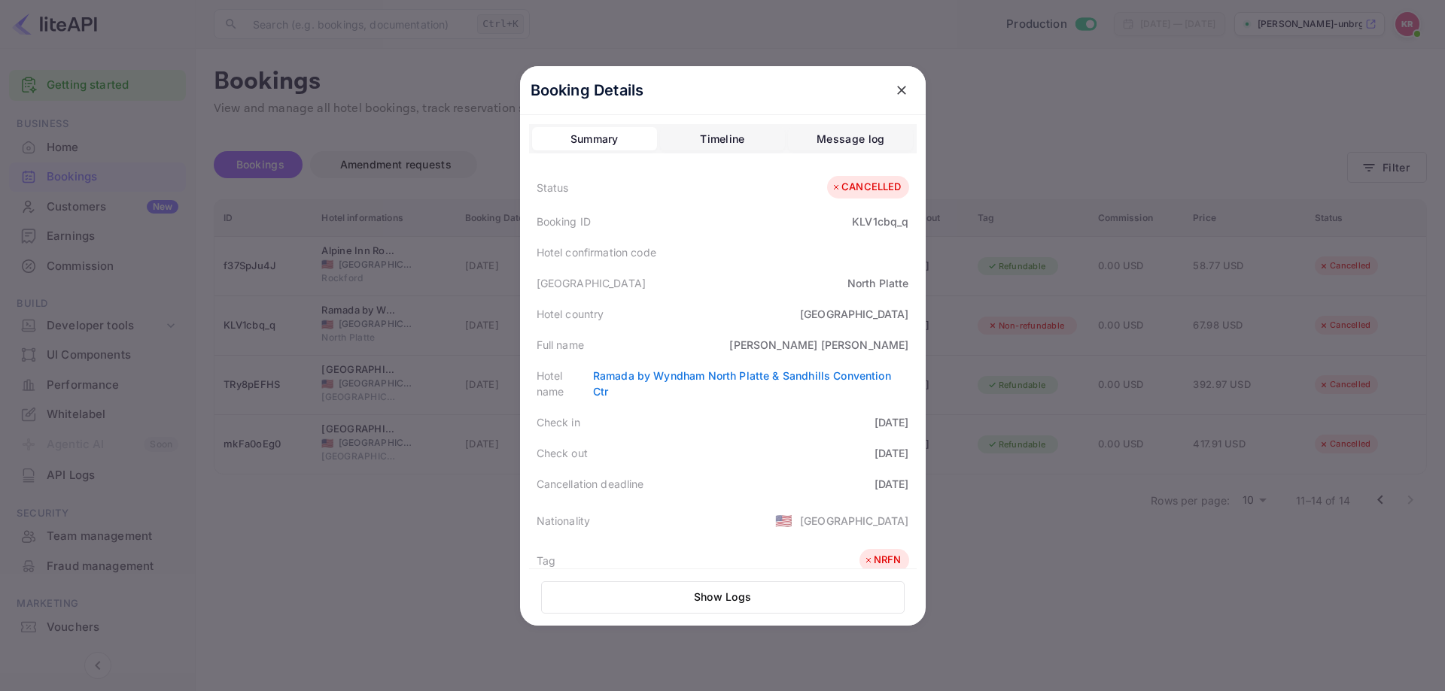
click at [871, 220] on div "KLV1cbq_q" at bounding box center [880, 222] width 56 height 16
copy div "KLV1cbq_q"
click at [357, 375] on div at bounding box center [722, 345] width 1445 height 691
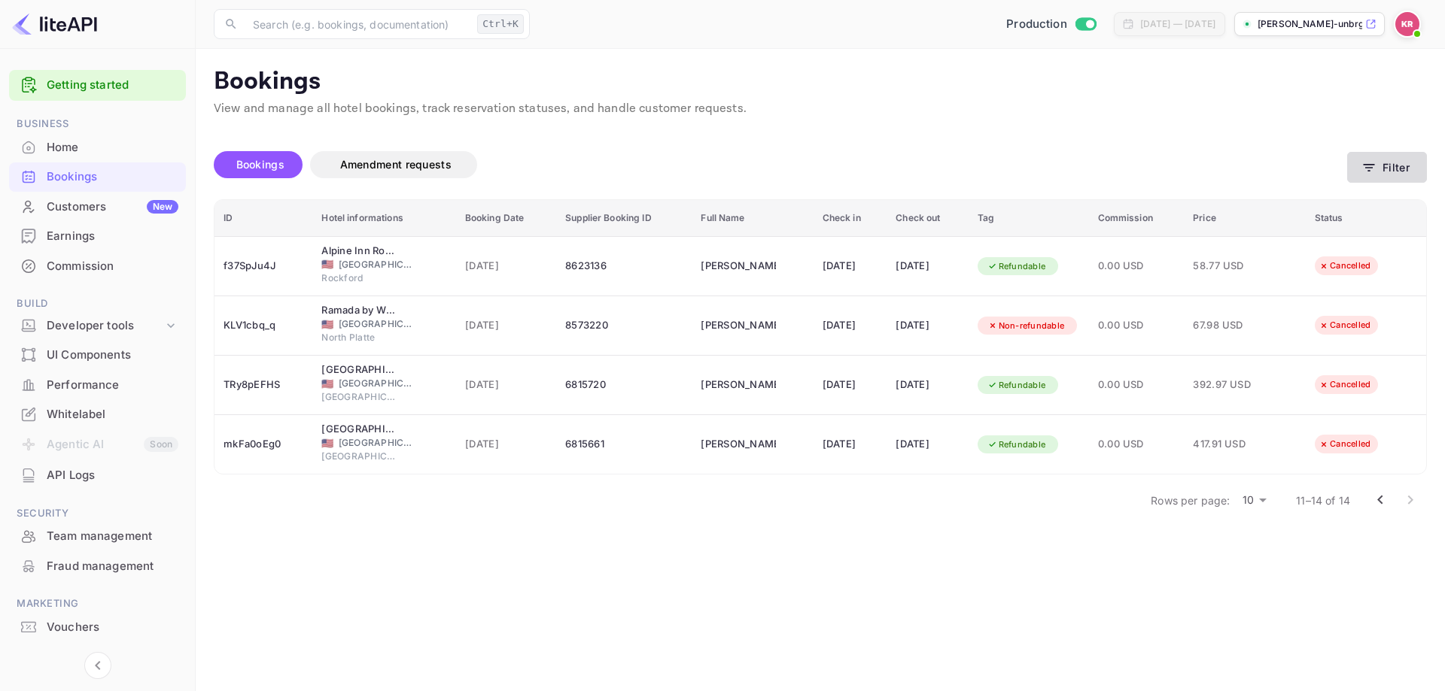
click at [1385, 170] on button "Filter" at bounding box center [1387, 167] width 80 height 31
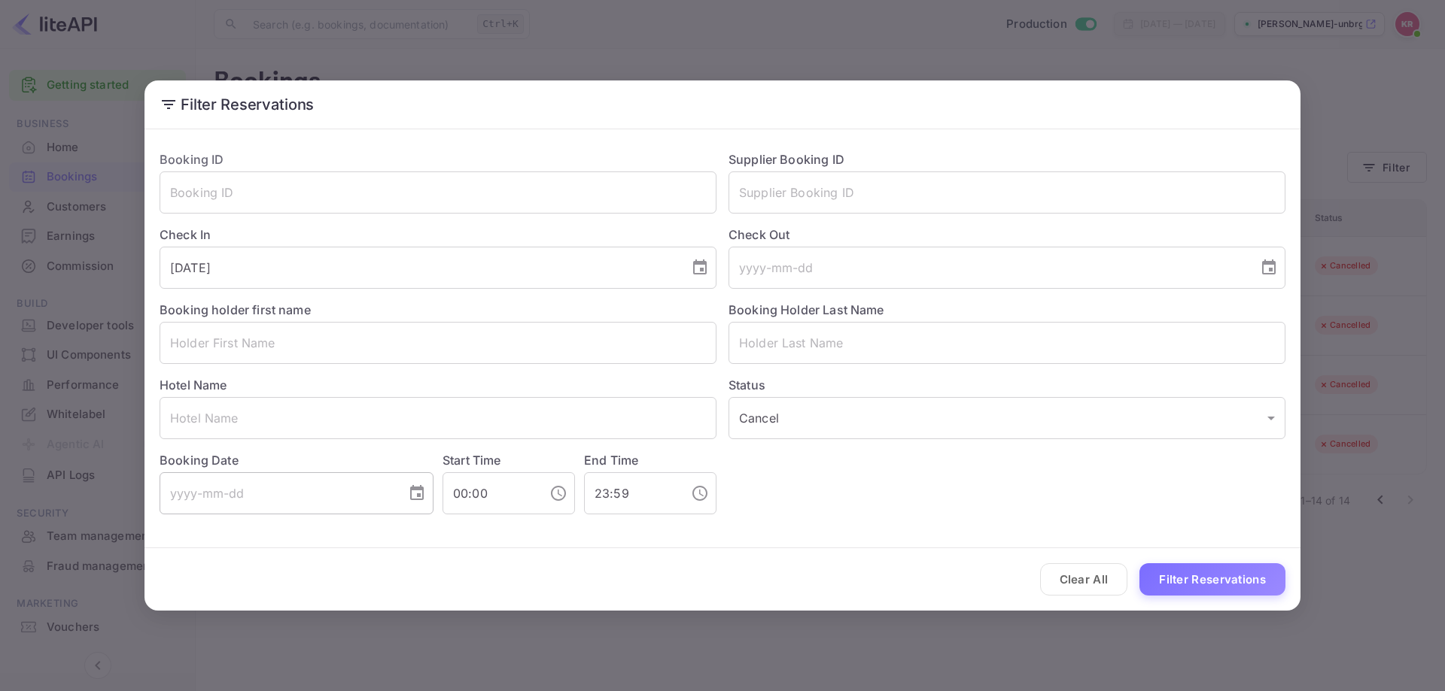
click at [409, 494] on button "Choose date" at bounding box center [417, 494] width 30 height 30
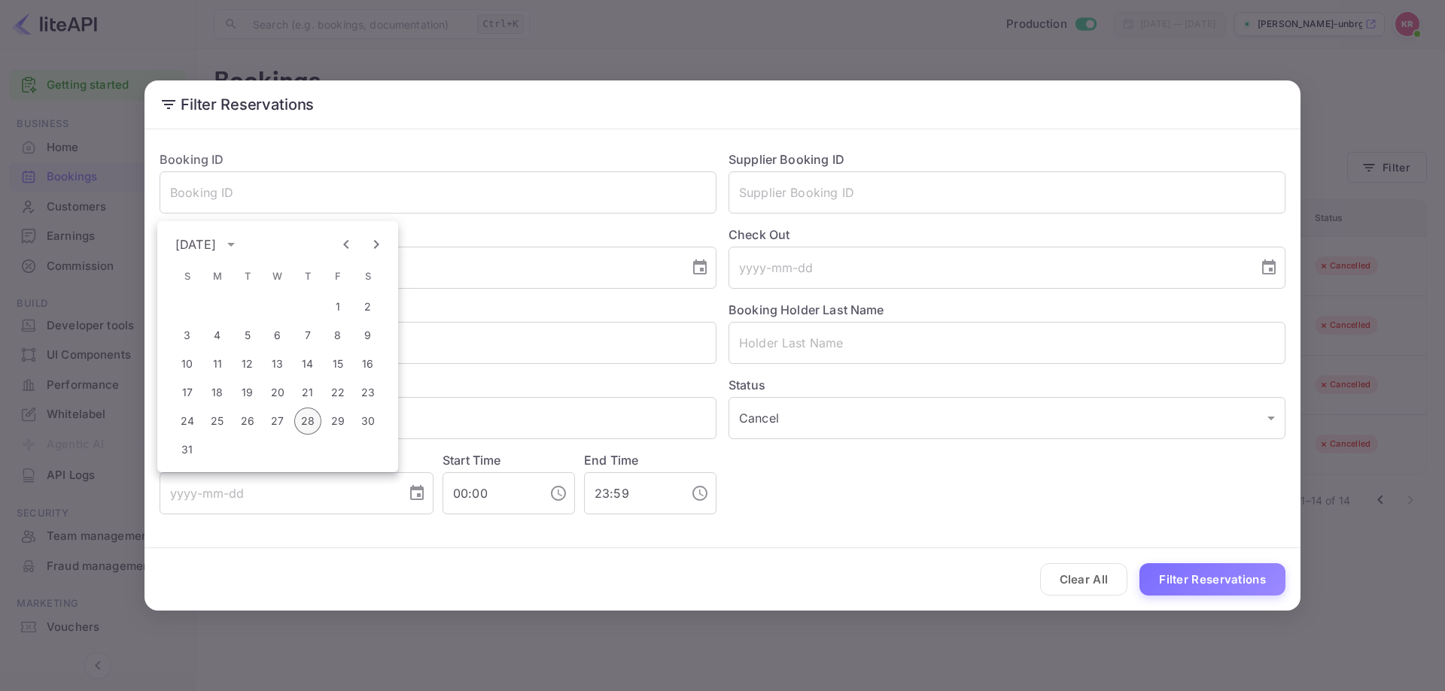
click at [306, 429] on button "28" at bounding box center [307, 421] width 27 height 27
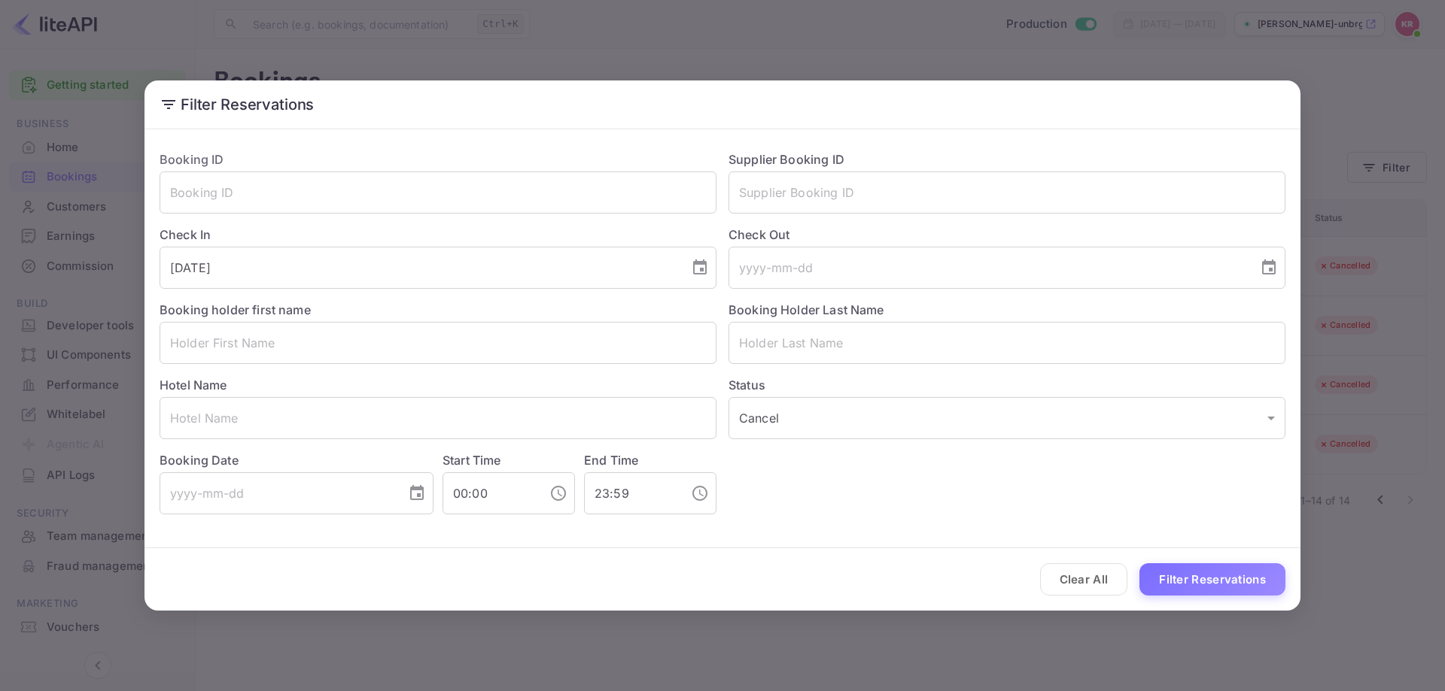
type input "[DATE]"
click at [1223, 586] on button "Filter Reservations" at bounding box center [1212, 580] width 146 height 32
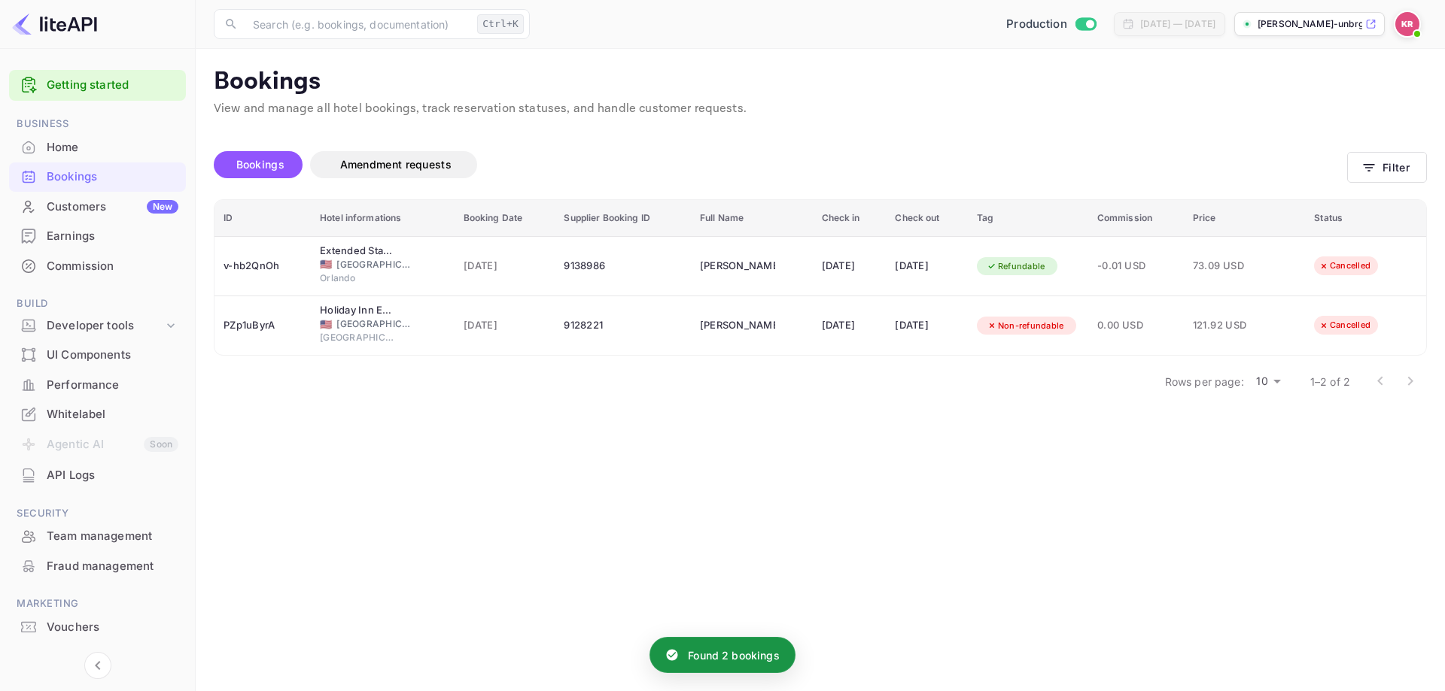
click at [1386, 382] on div at bounding box center [1395, 381] width 60 height 30
click at [1413, 378] on div at bounding box center [1395, 381] width 60 height 30
click at [1403, 378] on div at bounding box center [1395, 381] width 60 height 30
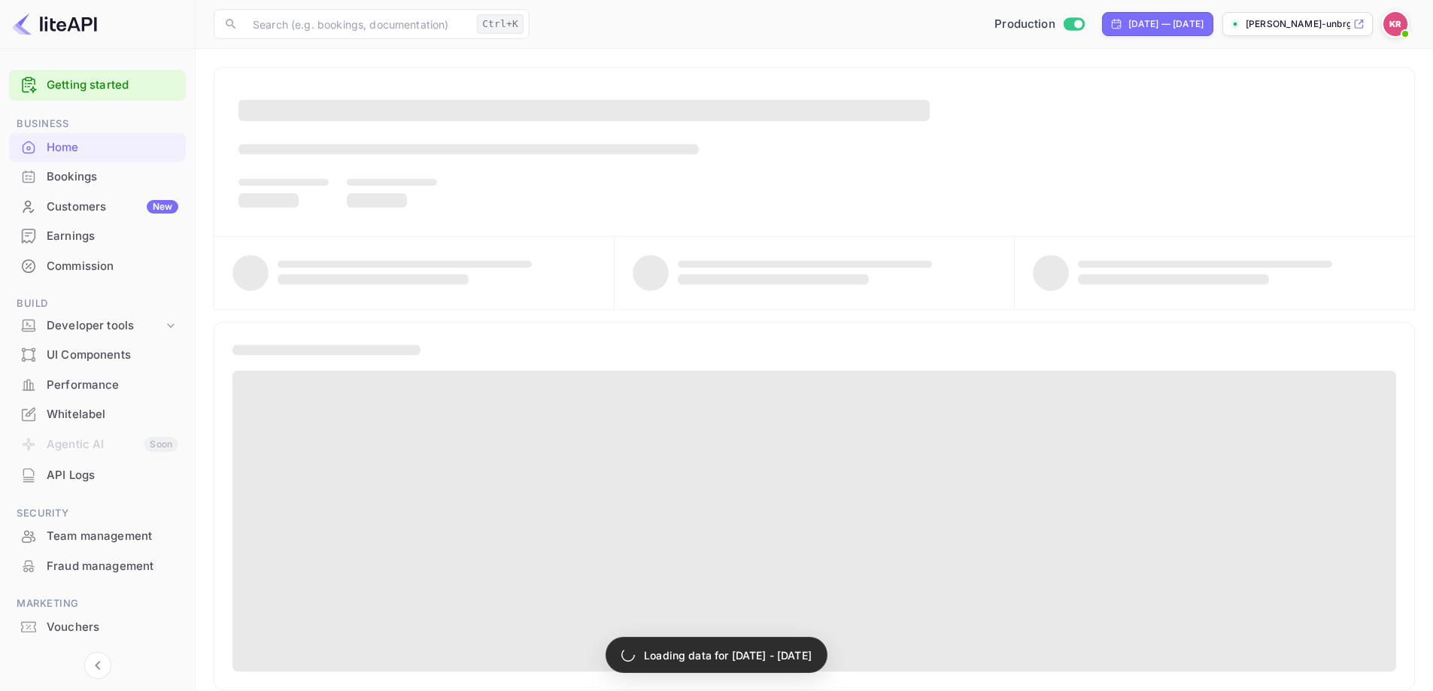
click at [59, 170] on div "Bookings" at bounding box center [113, 177] width 132 height 17
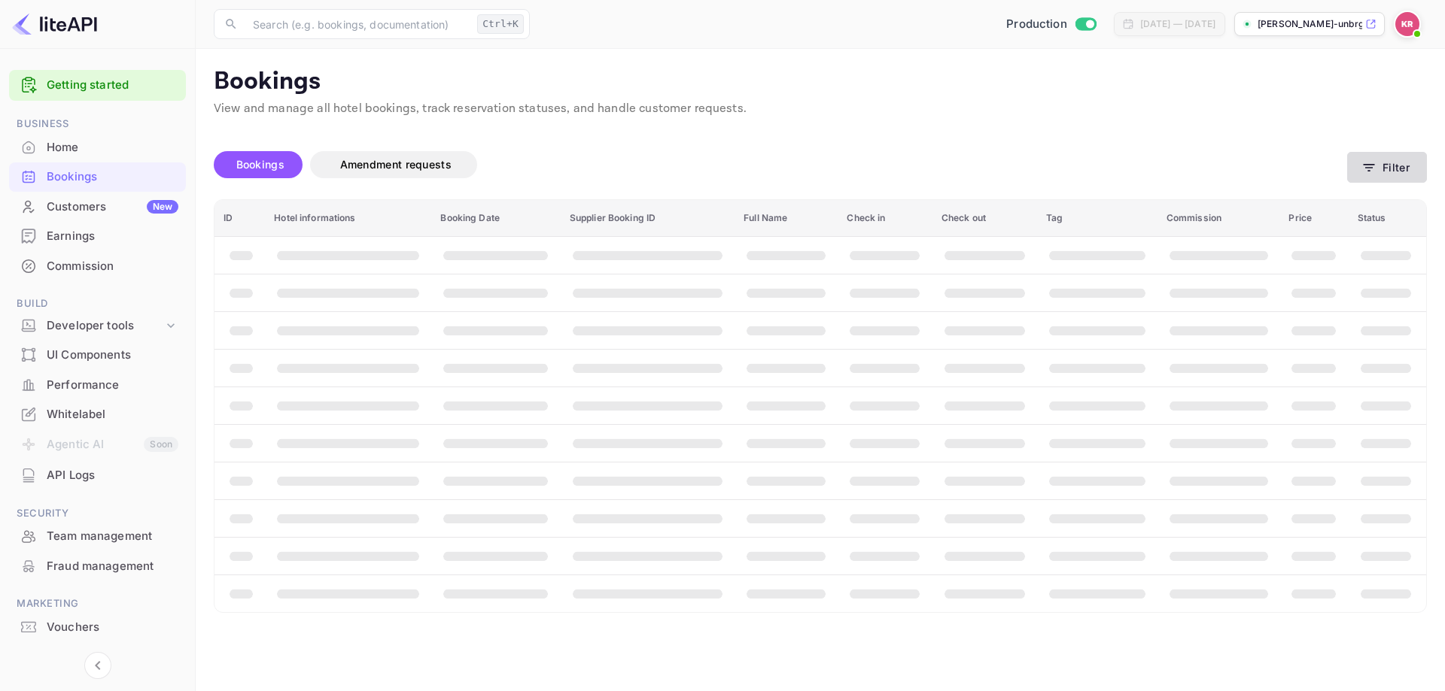
click at [1400, 169] on button "Filter" at bounding box center [1387, 167] width 80 height 31
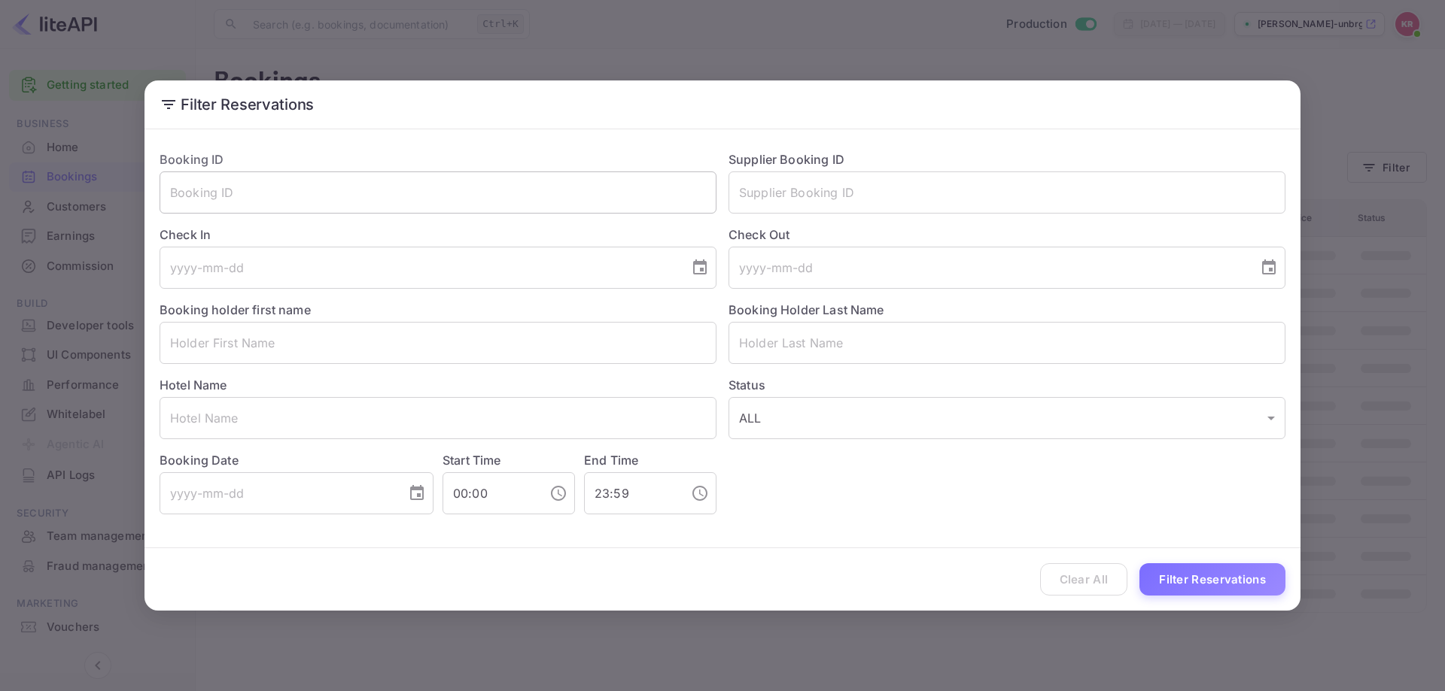
click at [585, 205] on input "text" at bounding box center [438, 193] width 557 height 42
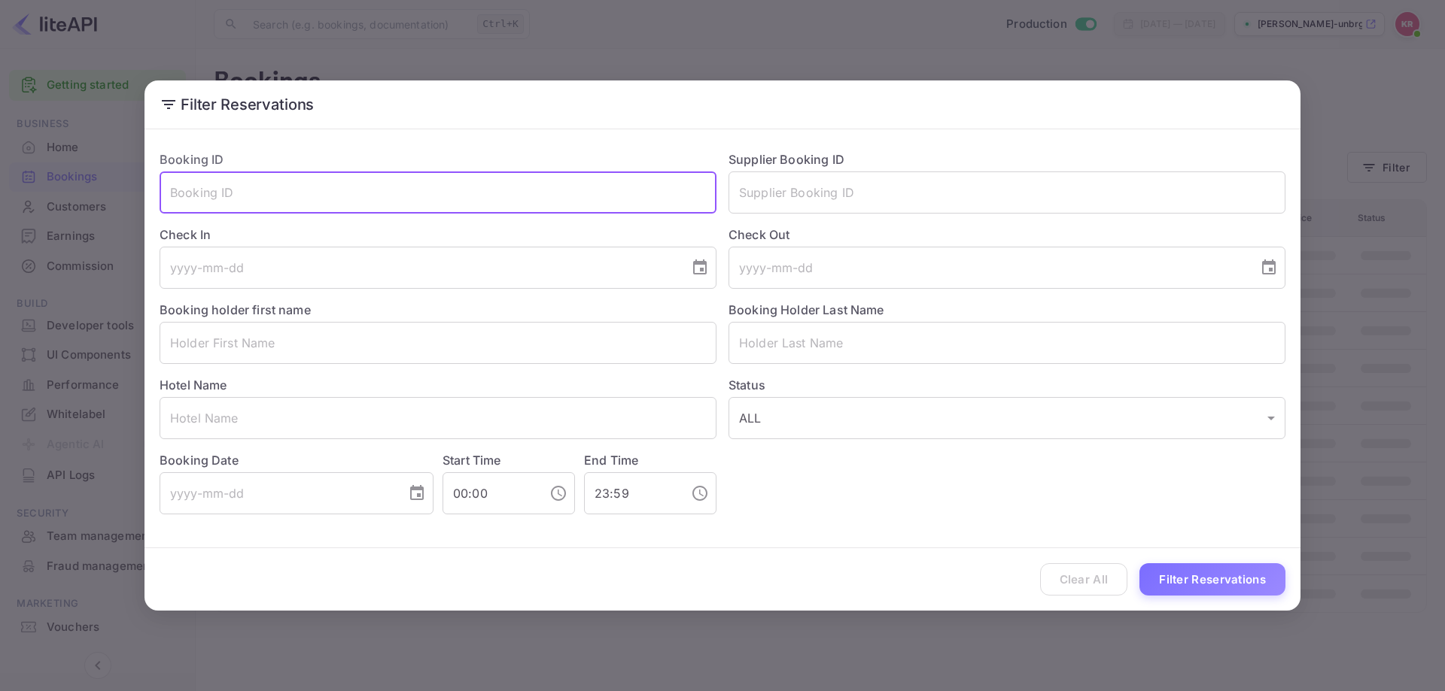
paste input "tPzyiZeRU"
type input "tPzyiZeRU"
click at [1157, 581] on button "Filter Reservations" at bounding box center [1212, 580] width 146 height 32
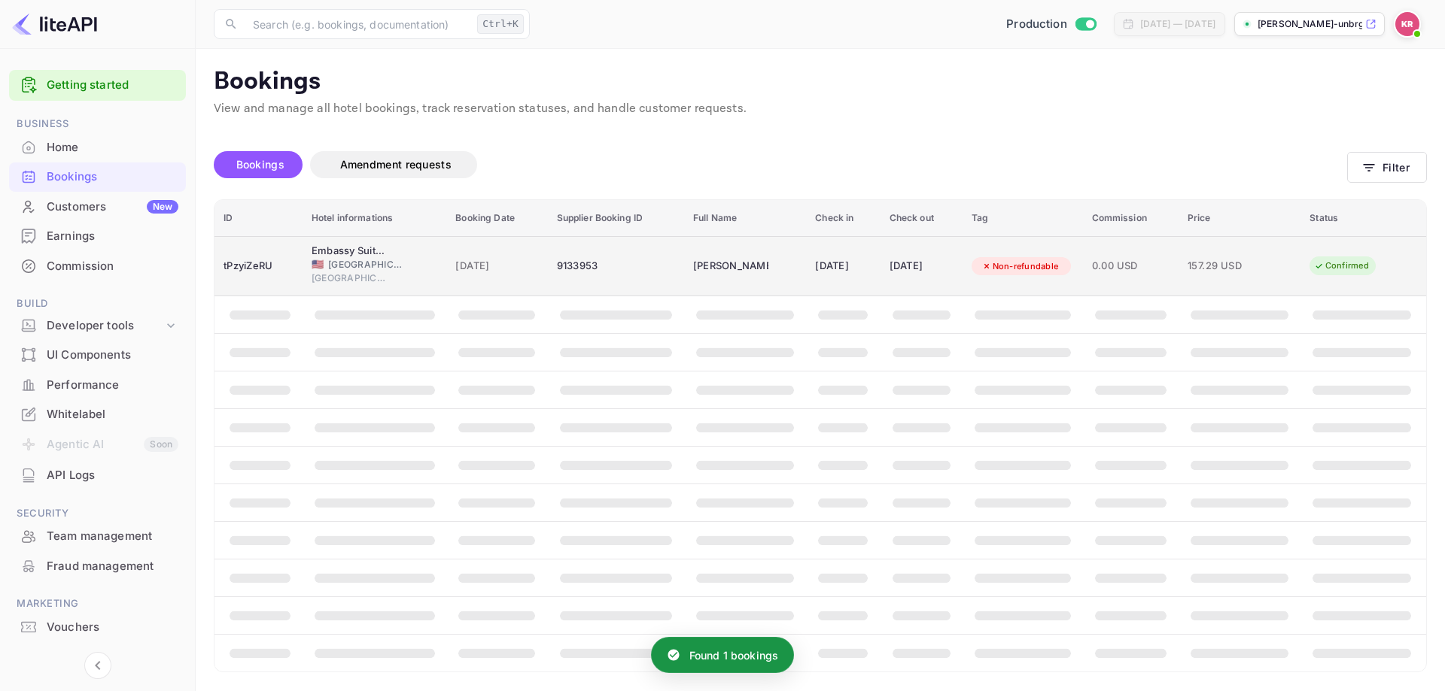
click at [732, 277] on div "[PERSON_NAME]" at bounding box center [730, 266] width 75 height 24
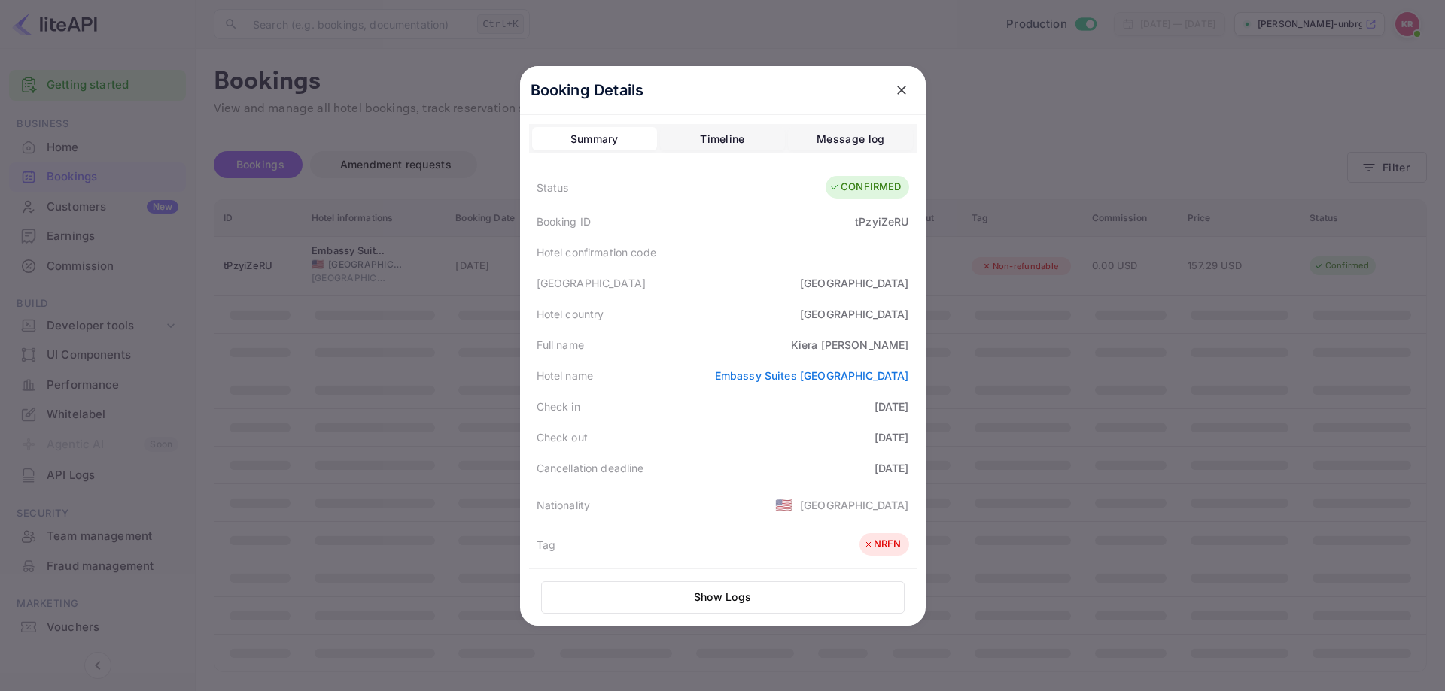
drag, startPoint x: 427, startPoint y: 307, endPoint x: 326, endPoint y: 126, distance: 207.5
click at [427, 308] on div at bounding box center [722, 345] width 1445 height 691
